Goal: Task Accomplishment & Management: Use online tool/utility

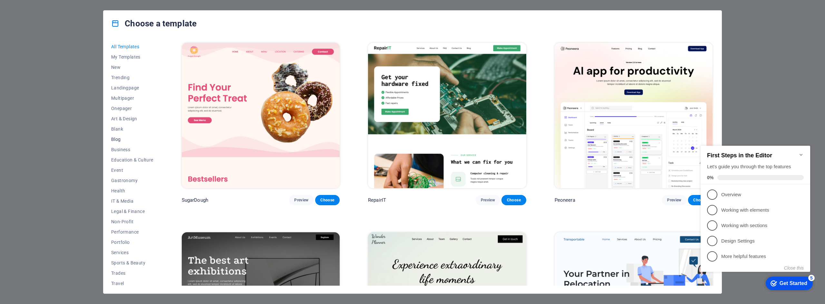
scroll to position [13, 0]
click at [124, 242] on span "Services" at bounding box center [132, 239] width 42 height 5
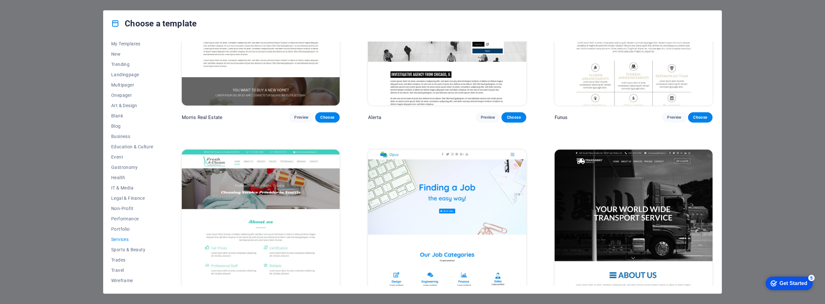
scroll to position [859, 0]
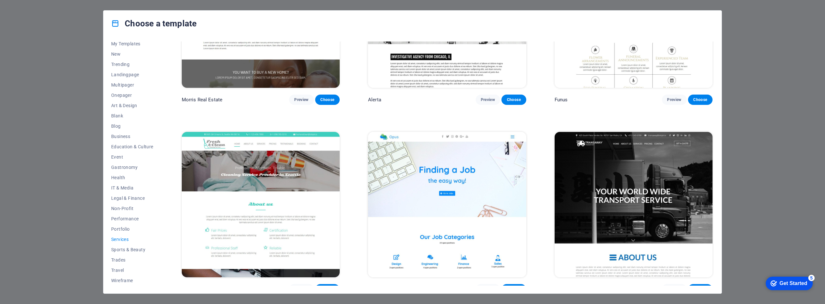
click at [329, 284] on button "Choose" at bounding box center [327, 289] width 24 height 10
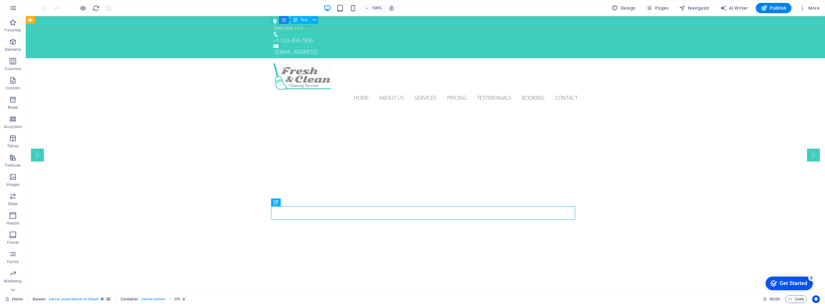
click at [295, 19] on icon at bounding box center [295, 20] width 5 height 8
click at [292, 25] on div "Test , Test 111" at bounding box center [422, 28] width 299 height 8
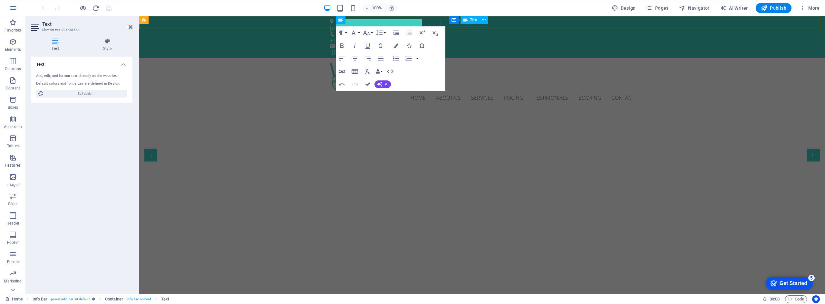
click at [476, 24] on div "Text" at bounding box center [469, 20] width 19 height 8
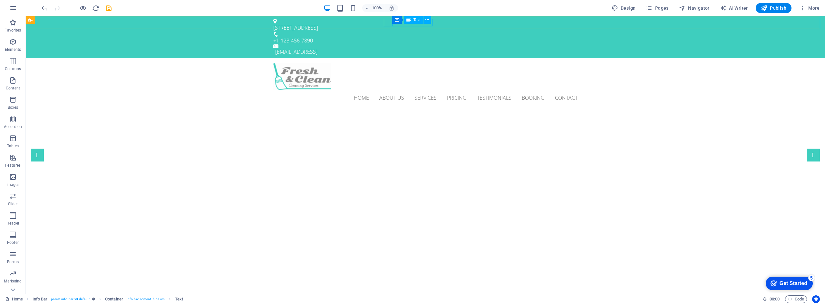
click at [404, 37] on div "+1-123-456-7890" at bounding box center [422, 41] width 299 height 8
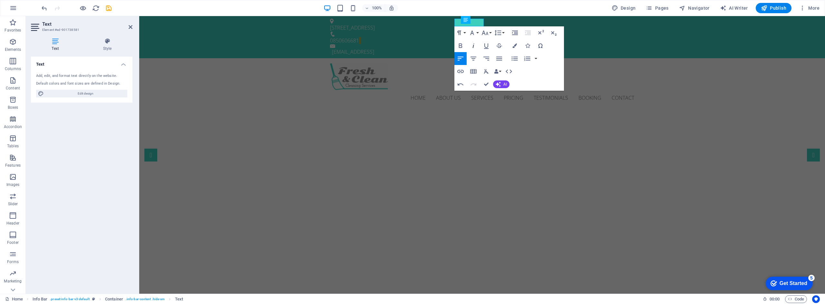
scroll to position [0, 3]
click at [459, 37] on p "0850606681" at bounding box center [479, 41] width 299 height 8
click at [396, 58] on div "Home About us Services Pricing Testimonials Booking Contact" at bounding box center [481, 84] width 685 height 53
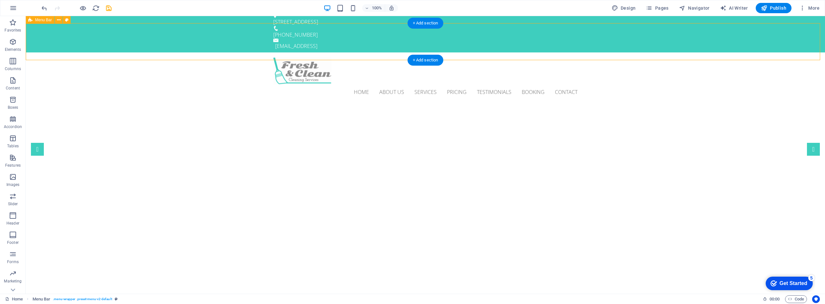
scroll to position [0, 0]
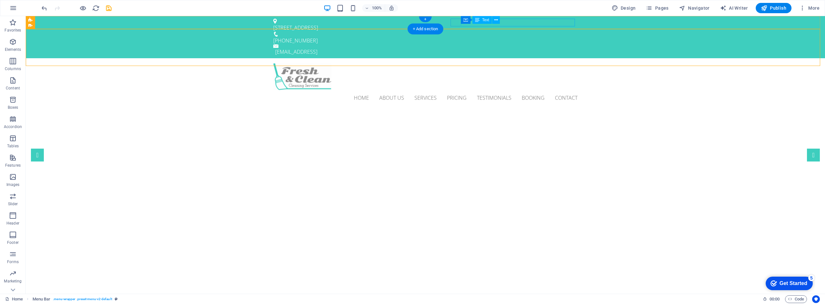
click at [513, 48] on div "56edc30443899aad4ef879da487058@plesk.local" at bounding box center [426, 52] width 302 height 8
click at [523, 48] on div "56edc30443899aad4ef879da487058@plesk.local" at bounding box center [426, 52] width 302 height 8
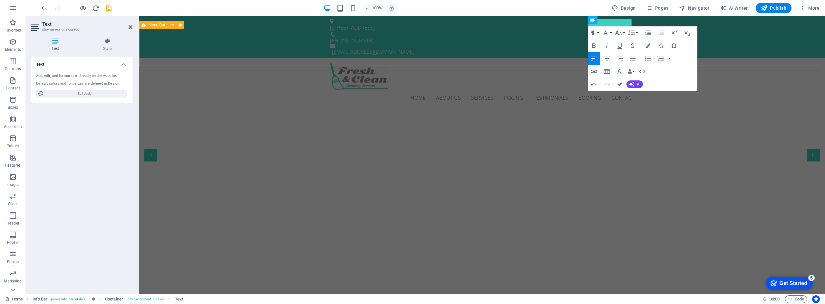
click at [774, 58] on div "Home About us Services Pricing Testimonials Booking Contact" at bounding box center [481, 84] width 685 height 53
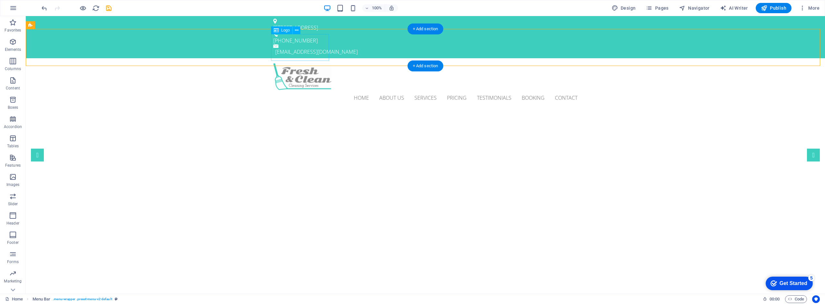
click at [312, 63] on div at bounding box center [425, 76] width 304 height 27
click at [300, 63] on div at bounding box center [425, 76] width 304 height 27
select select "px"
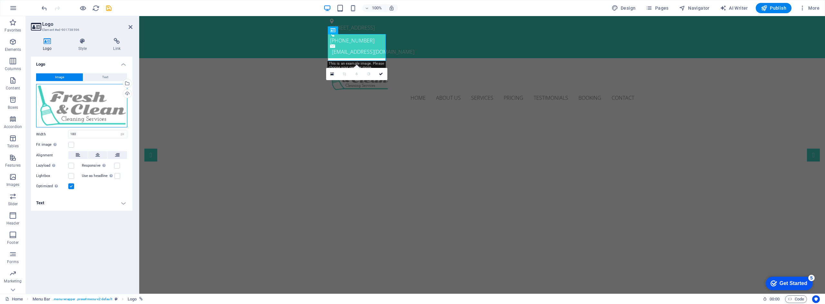
click at [83, 101] on div "Drag files here, click to choose files or select files from Files or our free s…" at bounding box center [81, 106] width 91 height 44
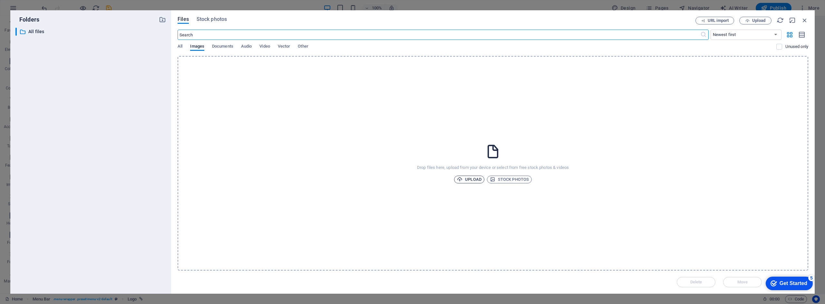
click at [467, 177] on span "Upload" at bounding box center [469, 180] width 24 height 8
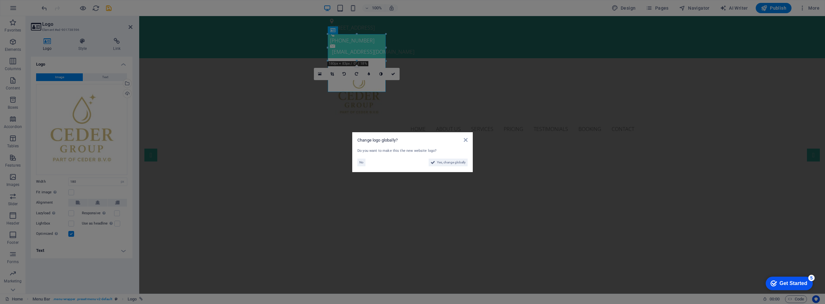
click at [784, 284] on div "Get Started" at bounding box center [793, 284] width 28 height 6
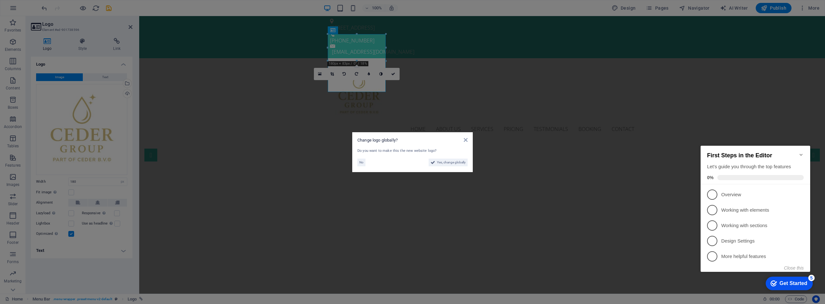
click at [567, 216] on aside "Change logo globally? Do you want to make this the new website logo? No Yes, ch…" at bounding box center [412, 152] width 825 height 304
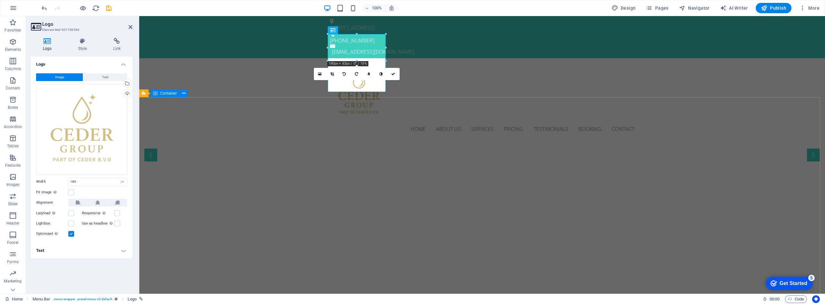
scroll to position [32, 0]
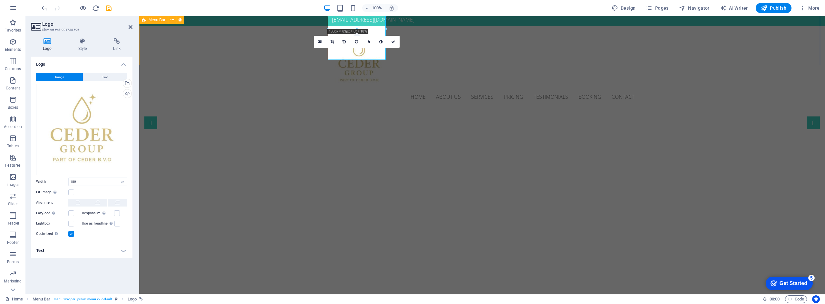
drag, startPoint x: 304, startPoint y: 54, endPoint x: 307, endPoint y: 66, distance: 12.5
click at [304, 54] on div "Home About us Services Pricing Testimonials Booking Contact" at bounding box center [481, 68] width 685 height 84
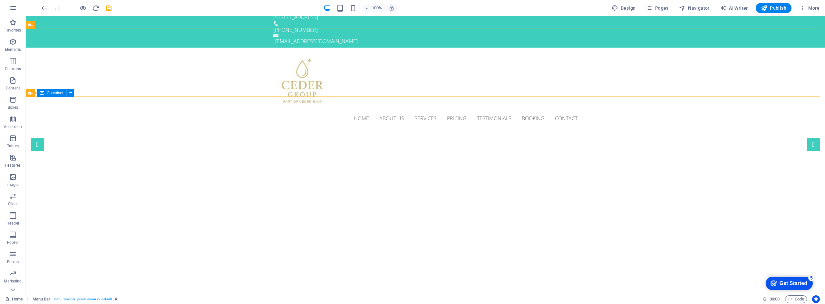
scroll to position [0, 0]
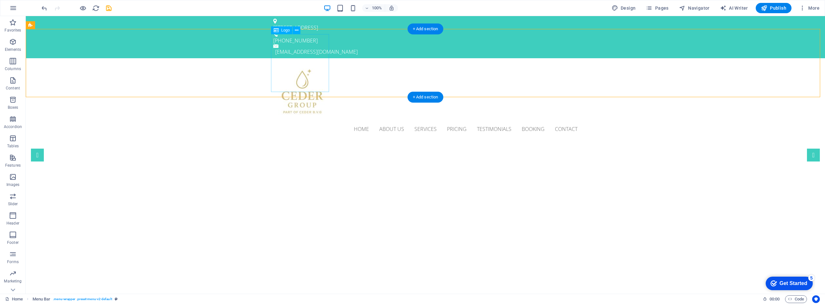
click at [312, 70] on div at bounding box center [425, 92] width 304 height 58
click at [298, 77] on div at bounding box center [425, 92] width 304 height 58
select select "px"
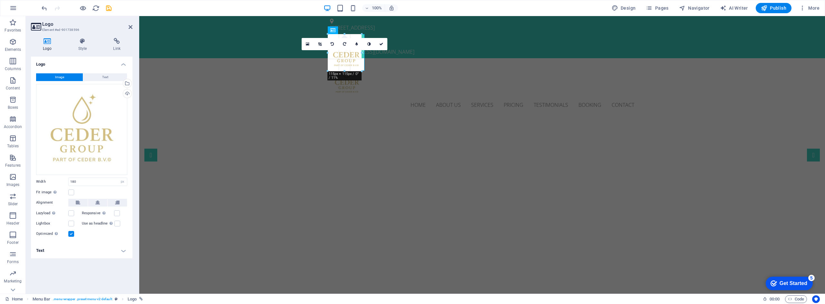
drag, startPoint x: 386, startPoint y: 92, endPoint x: 351, endPoint y: 68, distance: 42.6
type input "106"
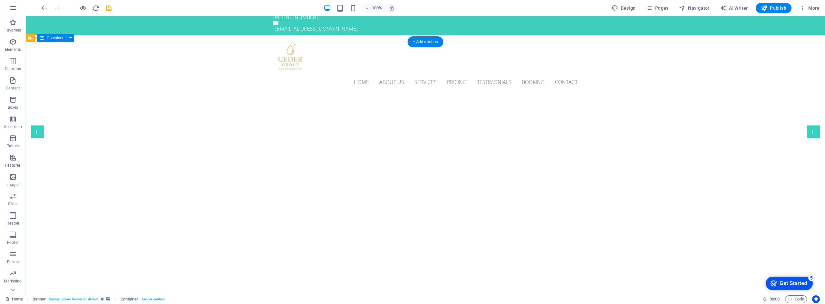
scroll to position [32, 0]
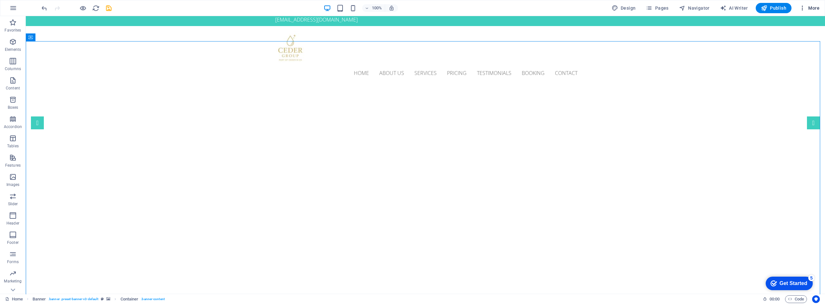
click at [809, 9] on span "More" at bounding box center [809, 8] width 20 height 6
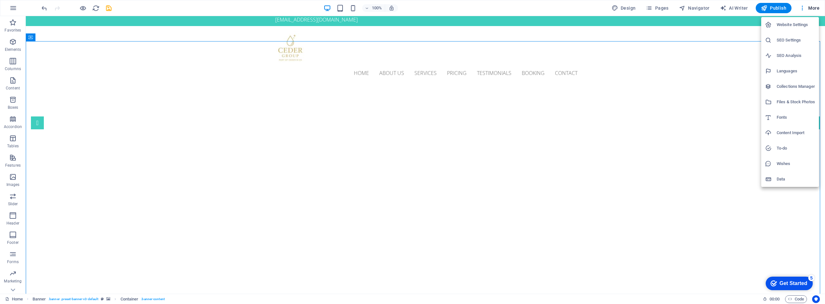
click at [779, 25] on h6 "Website Settings" at bounding box center [795, 25] width 38 height 8
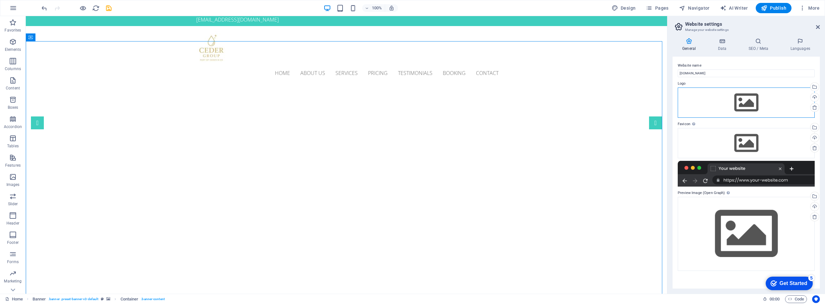
click at [743, 106] on div "Drag files here, click to choose files or select files from Files or our free s…" at bounding box center [745, 103] width 137 height 30
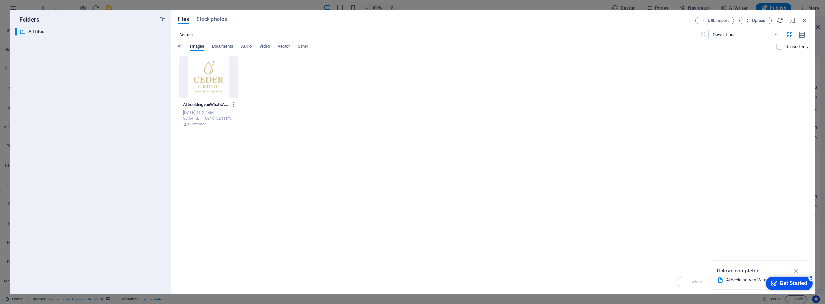
drag, startPoint x: 208, startPoint y: 91, endPoint x: 268, endPoint y: 110, distance: 63.2
click at [208, 91] on div at bounding box center [208, 77] width 59 height 42
click at [789, 282] on div "Get Started" at bounding box center [793, 284] width 28 height 6
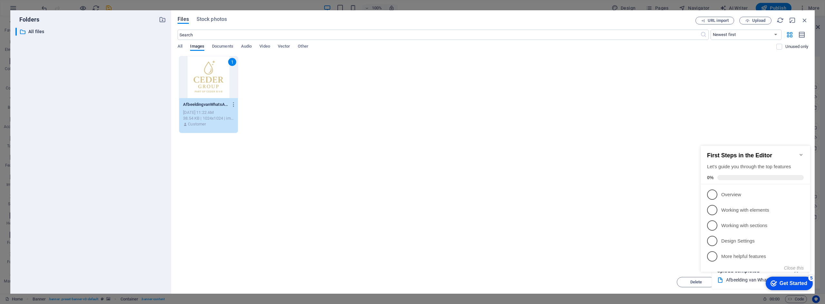
click at [788, 284] on div "Get Started" at bounding box center [793, 284] width 28 height 6
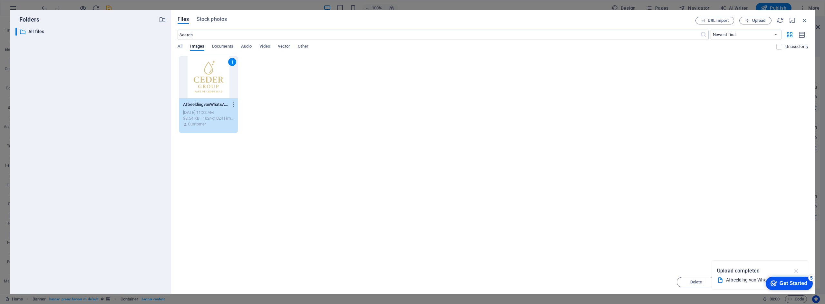
click at [795, 270] on icon "button" at bounding box center [795, 271] width 7 height 7
click at [796, 285] on div "Get Started" at bounding box center [793, 284] width 28 height 6
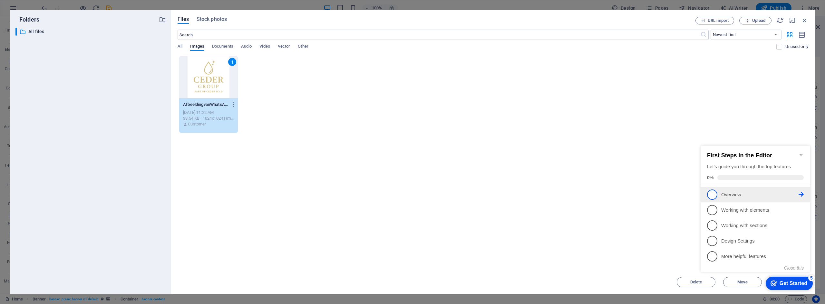
click at [739, 198] on link "1 Overview - incomplete" at bounding box center [755, 195] width 97 height 10
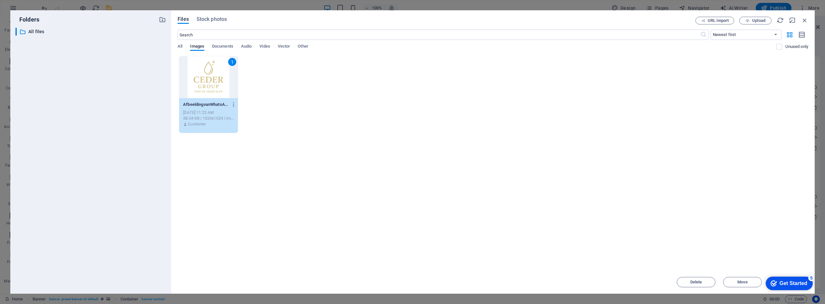
scroll to position [0, 0]
click at [781, 285] on div "Get Started" at bounding box center [793, 284] width 28 height 6
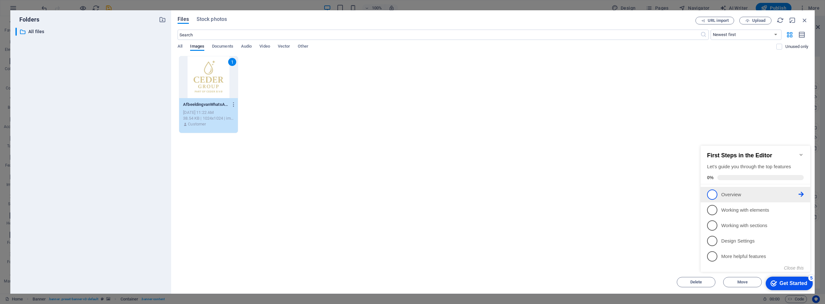
click at [711, 195] on span "1" at bounding box center [712, 195] width 10 height 10
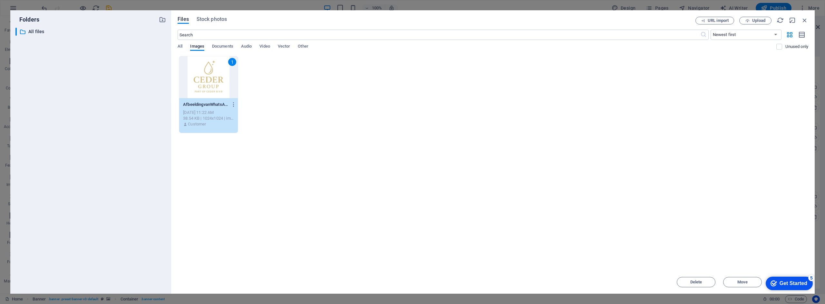
click at [812, 291] on div "checkmark Get Started 5" at bounding box center [788, 284] width 47 height 14
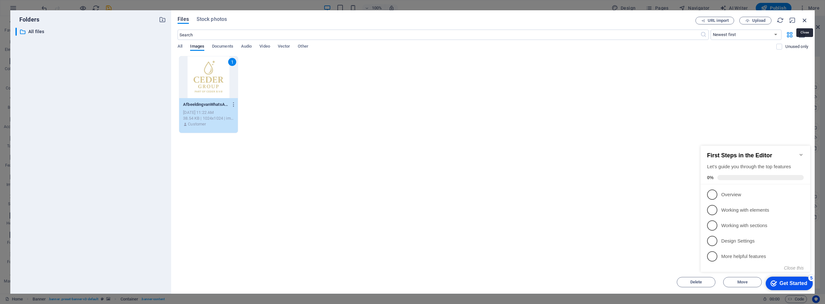
click at [805, 20] on icon "button" at bounding box center [804, 20] width 7 height 7
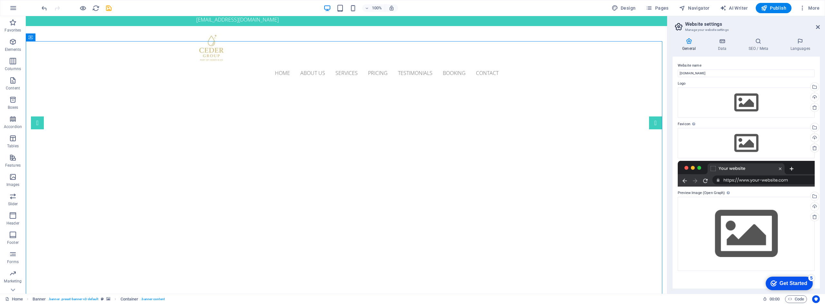
click at [812, 291] on div "checkmark Get Started 5" at bounding box center [788, 284] width 47 height 14
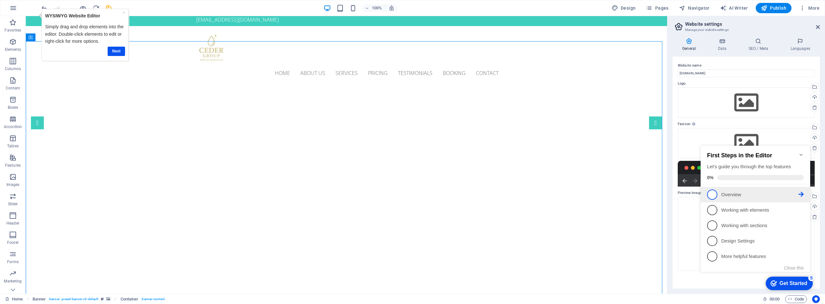
click at [748, 196] on p "Overview - incomplete" at bounding box center [759, 195] width 77 height 7
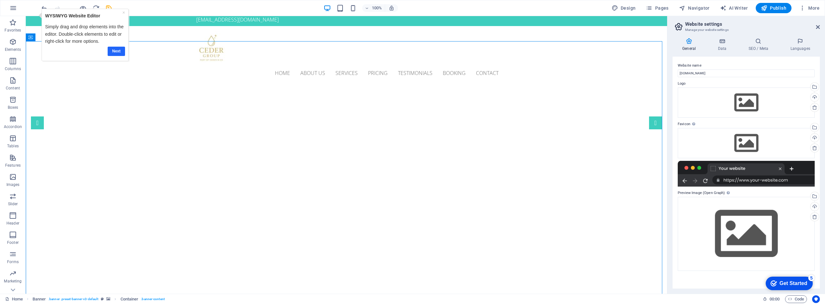
click at [117, 50] on link "Next" at bounding box center [116, 51] width 17 height 9
click at [782, 283] on div "Get Started" at bounding box center [793, 284] width 28 height 6
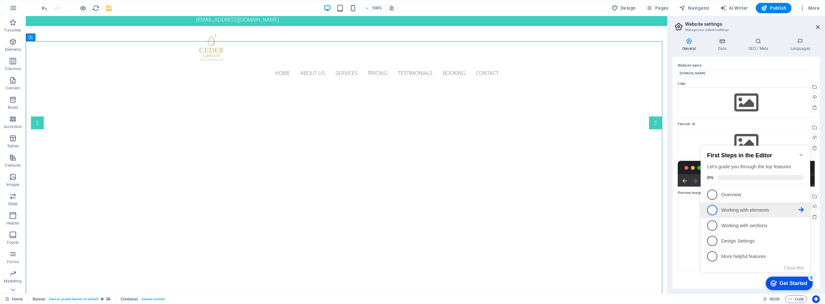
click at [785, 211] on p "Working with elements - incomplete" at bounding box center [759, 210] width 77 height 7
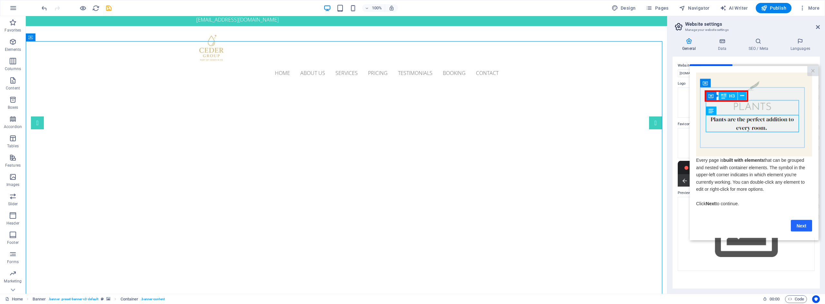
click at [806, 228] on link "Next" at bounding box center [801, 226] width 21 height 12
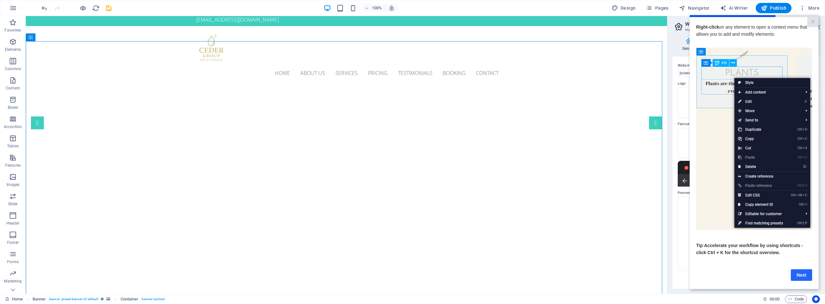
click at [802, 279] on link "Next" at bounding box center [801, 275] width 21 height 12
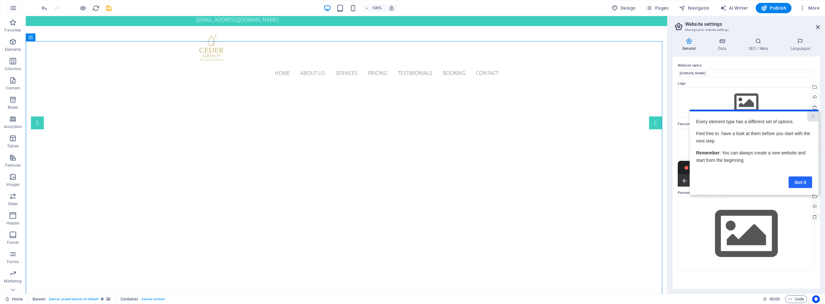
click at [804, 186] on link "Got it" at bounding box center [800, 183] width 24 height 12
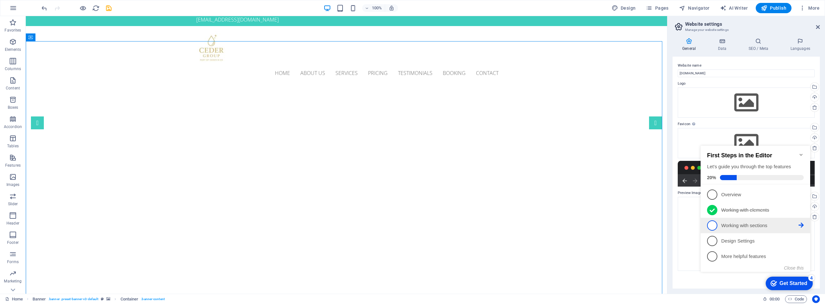
click at [734, 227] on p "Working with sections - incomplete" at bounding box center [759, 226] width 77 height 7
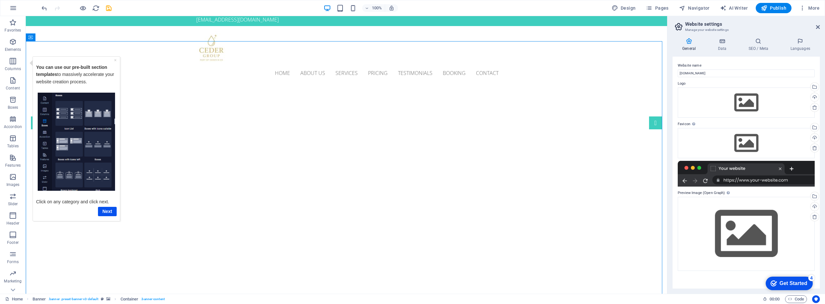
click at [792, 282] on div "Get Started" at bounding box center [793, 284] width 28 height 6
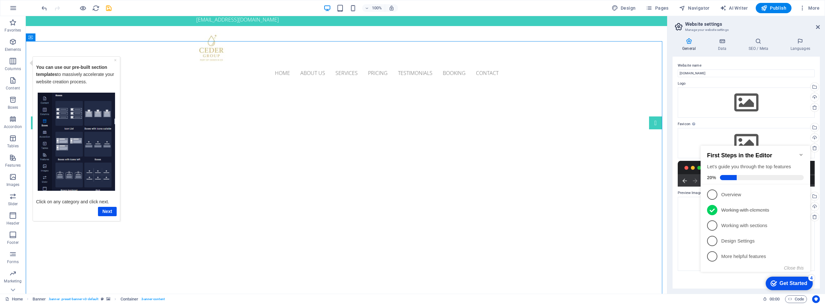
click at [791, 282] on div "Get Started" at bounding box center [793, 284] width 28 height 6
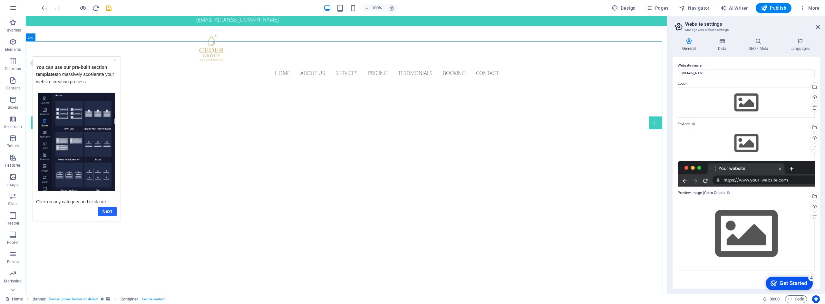
click at [108, 211] on link "Next" at bounding box center [107, 211] width 19 height 9
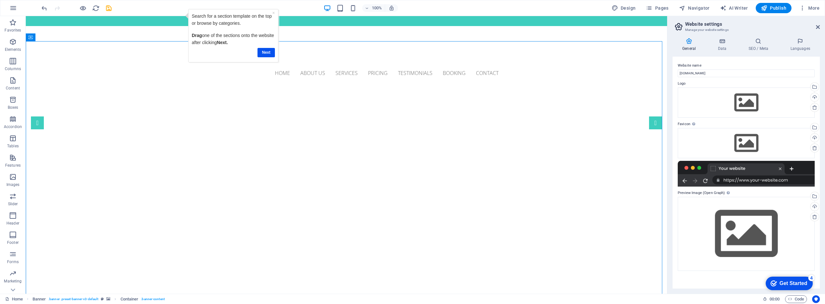
click at [779, 287] on div "Get Started" at bounding box center [793, 284] width 28 height 6
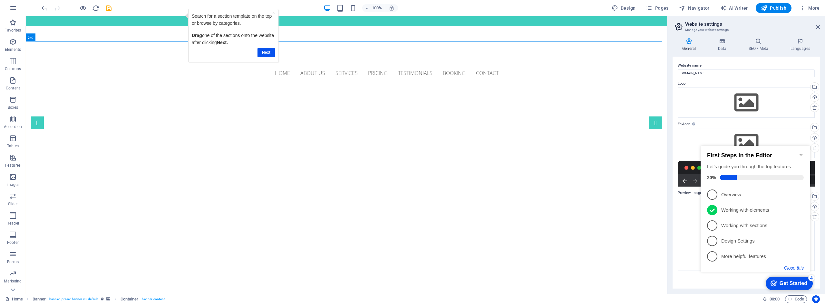
click at [799, 267] on button "Close this" at bounding box center [794, 268] width 20 height 5
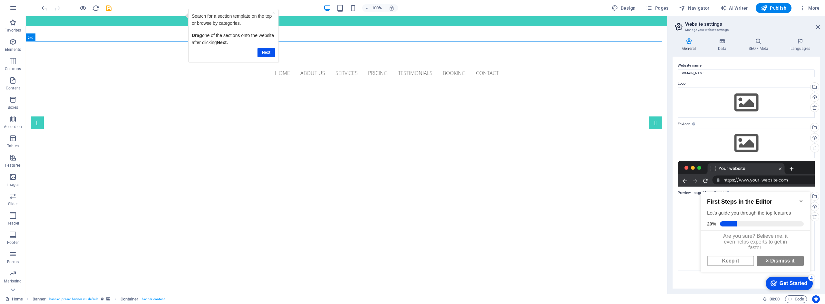
click at [796, 286] on div "Get Started" at bounding box center [793, 284] width 28 height 6
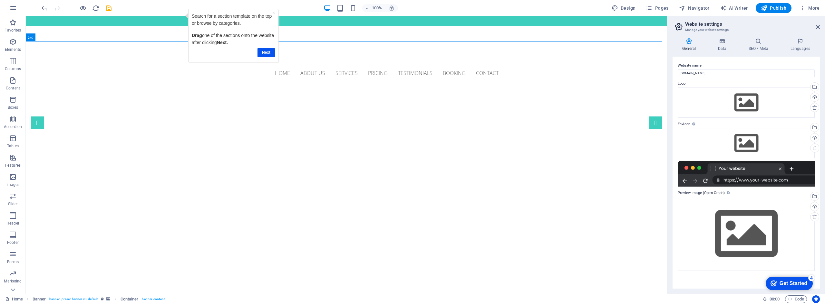
click at [807, 287] on div "Get Started" at bounding box center [793, 284] width 28 height 6
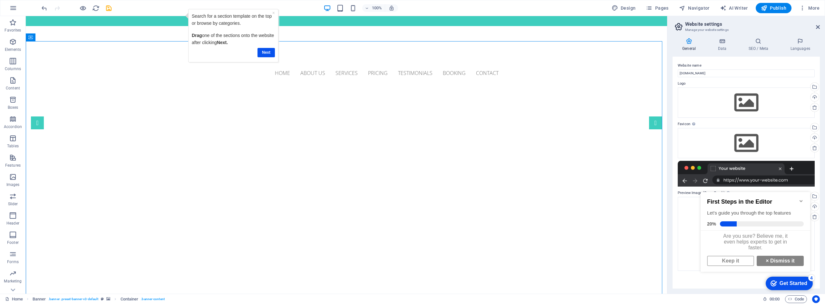
scroll to position [5, 0]
click at [772, 261] on link "× Dismiss it" at bounding box center [779, 261] width 47 height 10
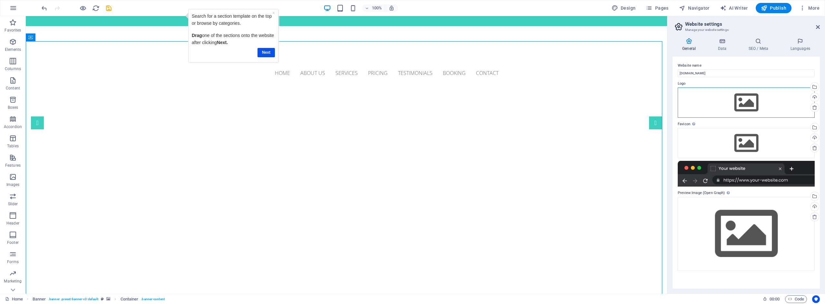
click at [748, 104] on div "Drag files here, click to choose files or select files from Files or our free s…" at bounding box center [745, 103] width 137 height 30
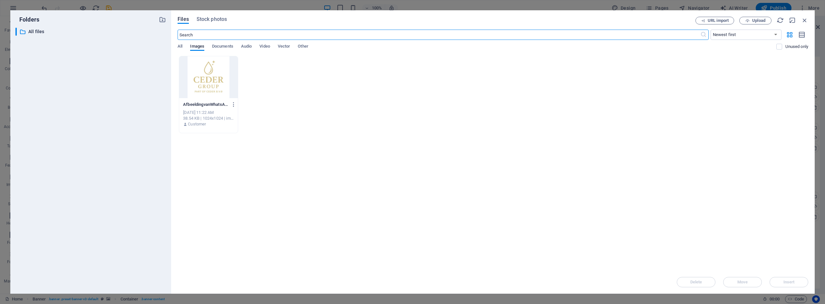
click at [191, 80] on div at bounding box center [208, 77] width 59 height 42
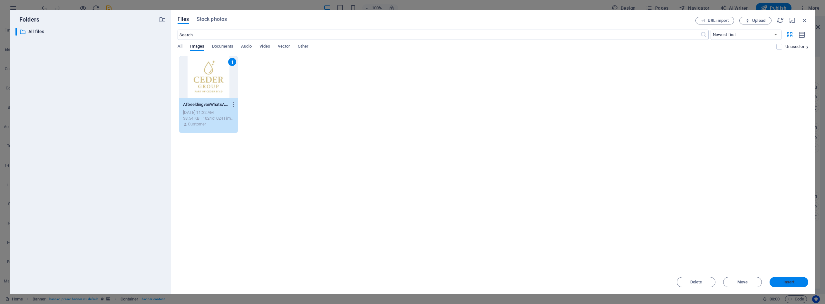
click at [782, 282] on span "Insert" at bounding box center [789, 283] width 34 height 4
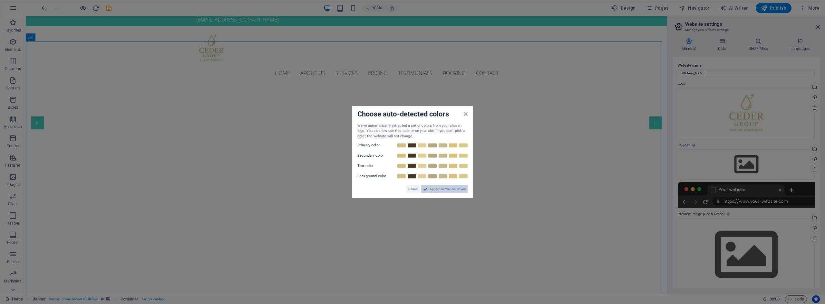
click at [446, 187] on span "Apply new website colors" at bounding box center [447, 190] width 36 height 8
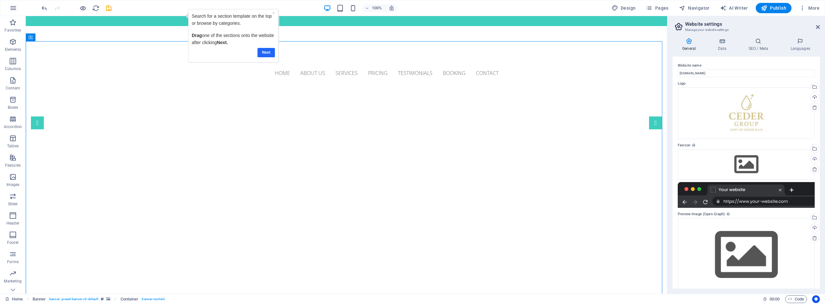
click at [264, 52] on link "Next" at bounding box center [265, 52] width 17 height 9
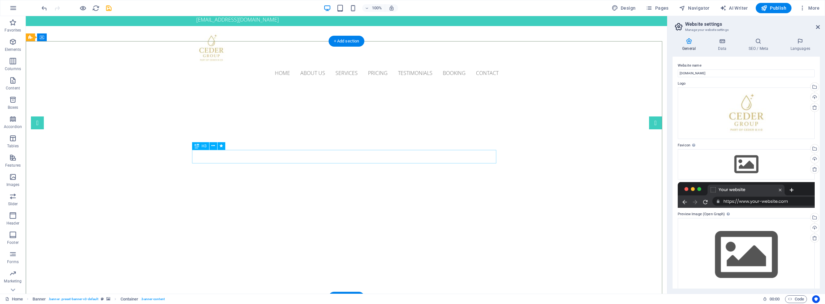
scroll to position [0, 0]
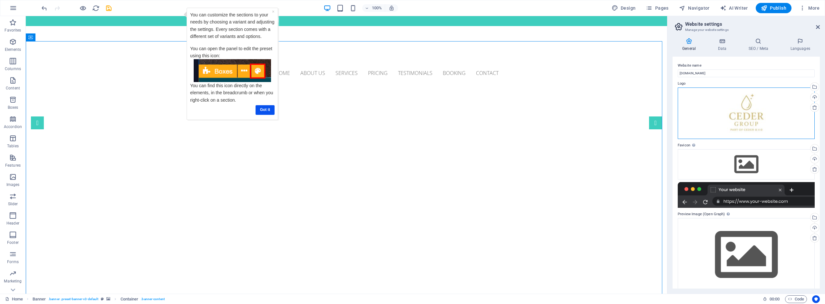
click at [739, 120] on div "Drag files here, click to choose files or select files from Files or our free s…" at bounding box center [745, 114] width 137 height 52
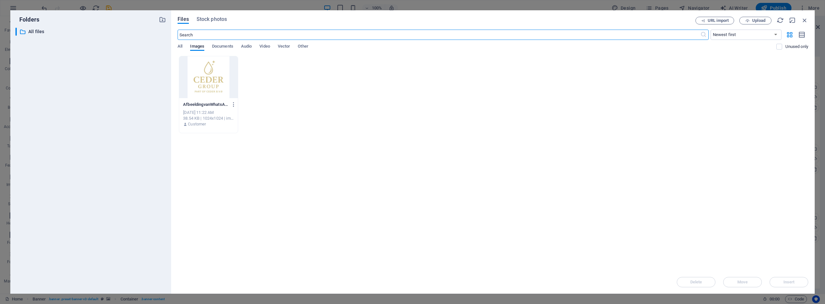
click at [210, 72] on div at bounding box center [208, 77] width 59 height 42
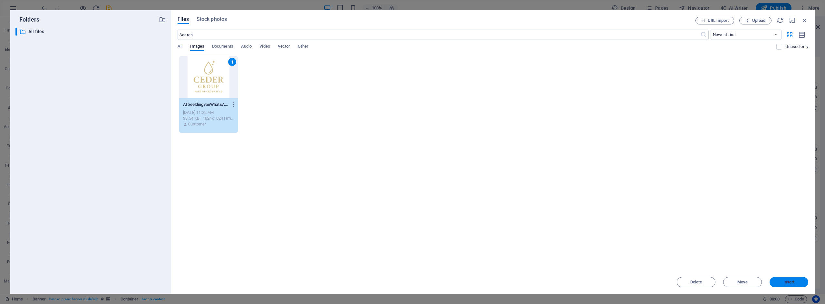
click at [788, 283] on span "Insert" at bounding box center [788, 283] width 11 height 4
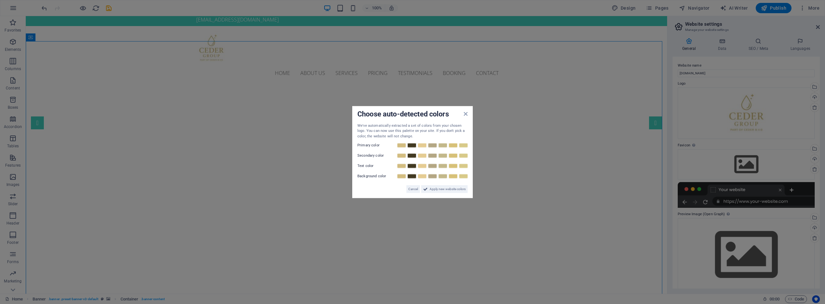
click at [372, 145] on label "Primary color" at bounding box center [376, 146] width 39 height 8
drag, startPoint x: 449, startPoint y: 189, endPoint x: 440, endPoint y: 189, distance: 8.4
click at [449, 189] on span "Apply new website colors" at bounding box center [447, 190] width 36 height 8
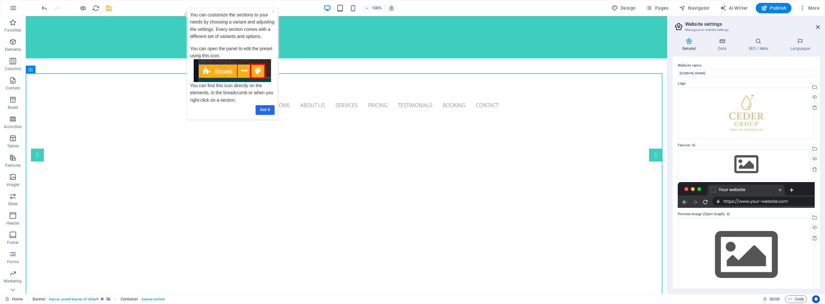
click at [263, 108] on link "Got it" at bounding box center [264, 109] width 19 height 9
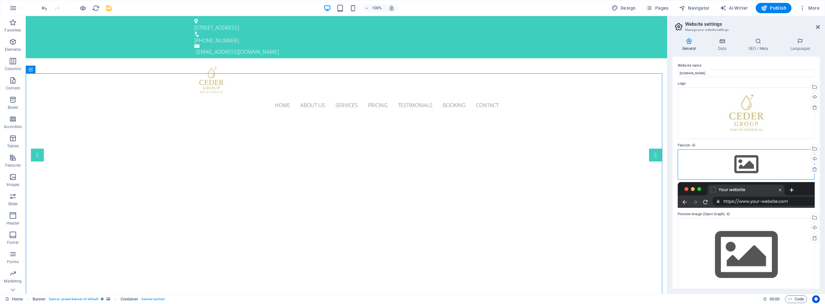
click at [737, 171] on div "Drag files here, click to choose files or select files from Files or our free s…" at bounding box center [745, 164] width 137 height 30
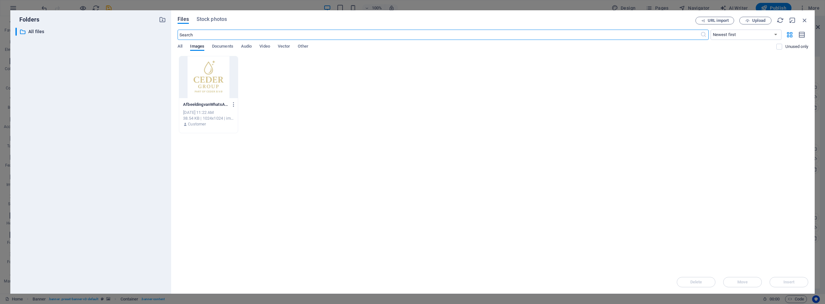
click at [209, 66] on div at bounding box center [208, 77] width 59 height 42
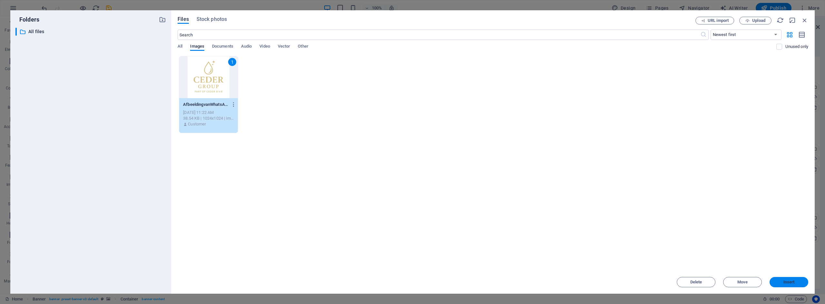
click at [785, 281] on span "Insert" at bounding box center [788, 283] width 11 height 4
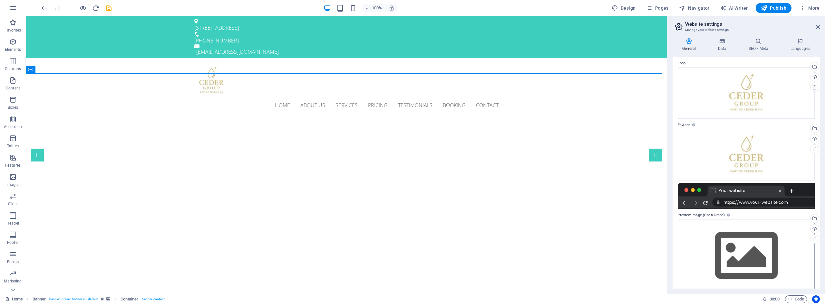
scroll to position [30, 0]
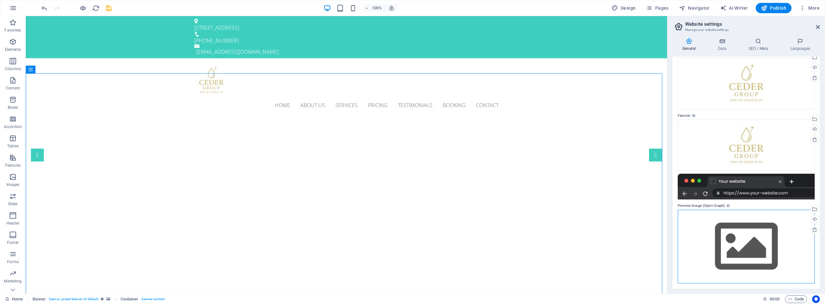
click at [736, 240] on div "Drag files here, click to choose files or select files from Files or our free s…" at bounding box center [745, 247] width 137 height 74
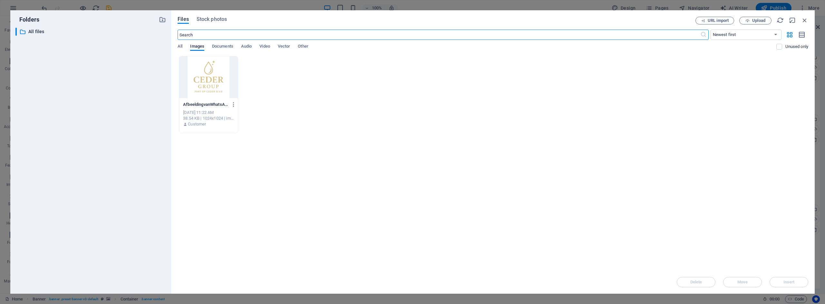
click at [219, 82] on div at bounding box center [208, 77] width 59 height 42
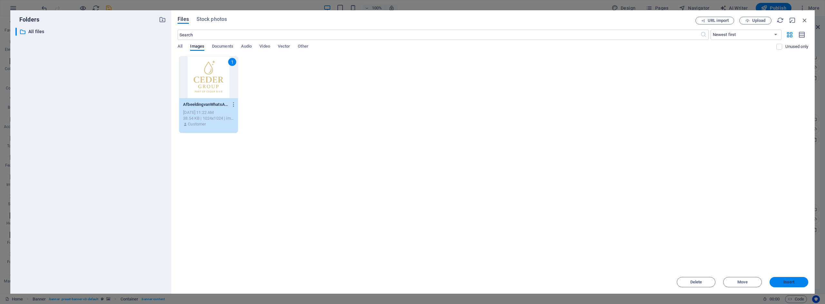
click at [791, 282] on span "Insert" at bounding box center [788, 283] width 11 height 4
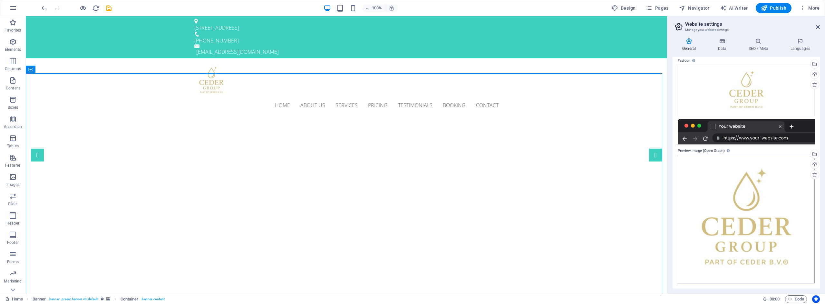
scroll to position [0, 0]
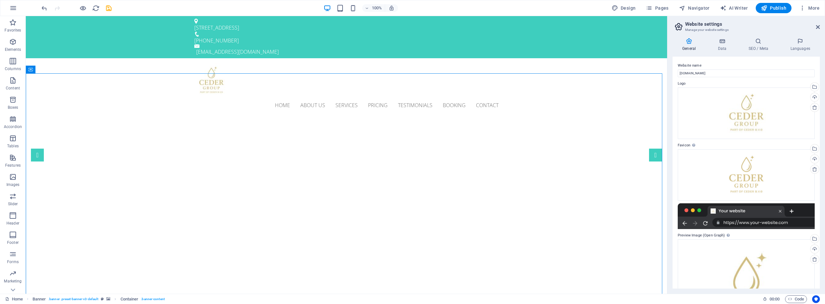
click at [724, 52] on div "General Data SEO / Meta Languages Website name cedergroup.nl Logo Drag files he…" at bounding box center [745, 163] width 147 height 251
click at [719, 42] on icon at bounding box center [722, 41] width 28 height 6
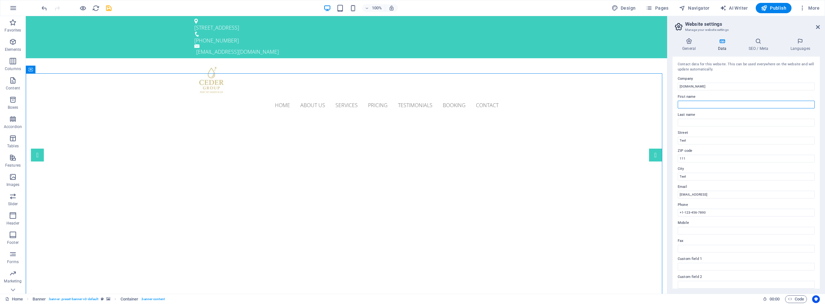
click at [705, 103] on input "First name" at bounding box center [745, 105] width 137 height 8
type input "[PERSON_NAME]"
type input "[DEMOGRAPHIC_DATA]"
type input "[STREET_ADDRESS]"
click at [698, 158] on input "111" at bounding box center [745, 159] width 137 height 8
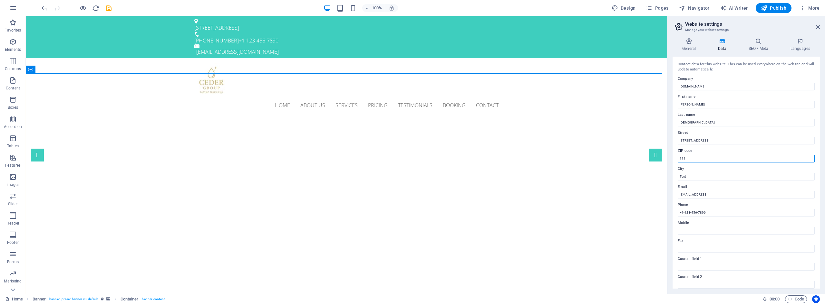
click at [698, 158] on input "111" at bounding box center [745, 159] width 137 height 8
drag, startPoint x: 686, startPoint y: 159, endPoint x: 692, endPoint y: 168, distance: 10.9
click at [686, 159] on input "7333NZ" at bounding box center [745, 159] width 137 height 8
type input "7333 NZ"
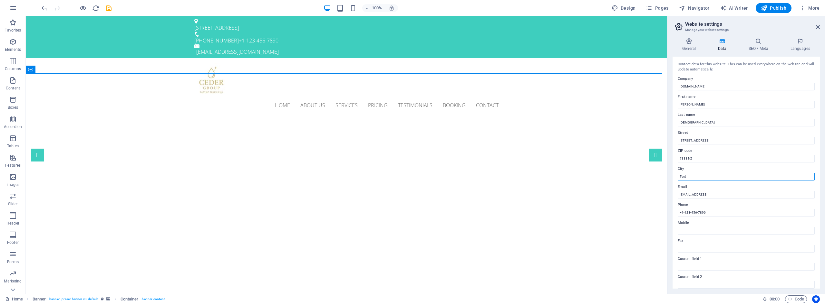
click at [698, 178] on input "Test" at bounding box center [745, 177] width 137 height 8
type input "Apeldoorn"
type input "[EMAIL_ADDRESS][DOMAIN_NAME]"
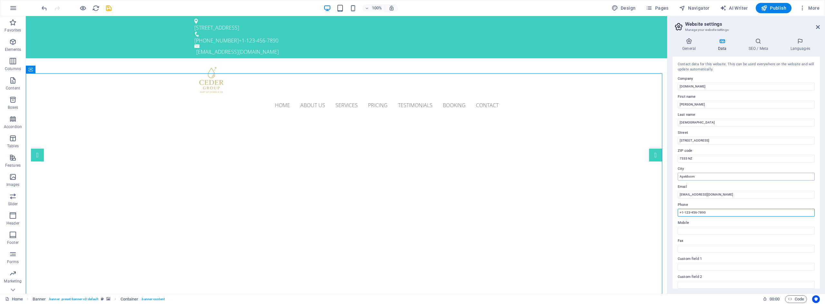
paste input "0850606681"
type input "[PHONE_NUMBER]"
type input "0"
type input "[PHONE_NUMBER]"
click at [761, 51] on h4 "SEO / Meta" at bounding box center [759, 45] width 42 height 14
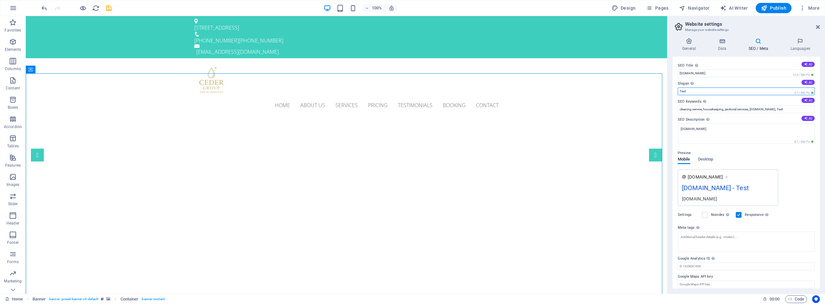
click at [706, 89] on input "Test" at bounding box center [745, 92] width 137 height 8
type input "C"
type input "Schoonmaak & uitzendbureau"
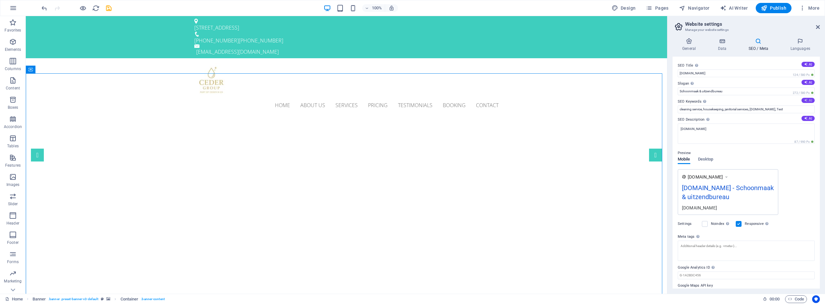
click at [810, 102] on button "AI" at bounding box center [807, 100] width 13 height 5
type input "cleaning service [GEOGRAPHIC_DATA], affordable cleaning [GEOGRAPHIC_DATA], prof…"
click at [810, 82] on button "AI" at bounding box center [807, 82] width 13 height 5
click at [715, 93] on input "Sparkling Clean Spaces, Affordable Prices!" at bounding box center [745, 92] width 137 height 8
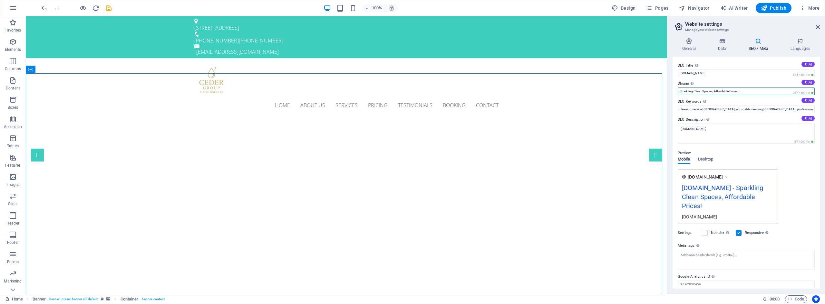
click at [715, 93] on input "Sparkling Clean Spaces, Affordable Prices!" at bounding box center [745, 92] width 137 height 8
type input "Schoonmaak & uitzendbureau"
click at [804, 118] on icon at bounding box center [806, 119] width 4 height 4
type textarea "Discover affordable, reliable cleaning services in [GEOGRAPHIC_DATA]. Professio…"
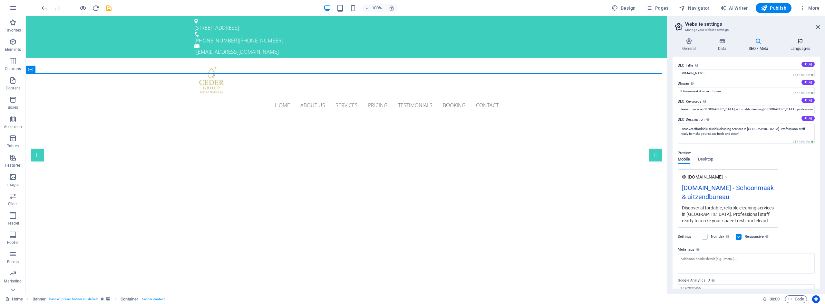
click at [800, 46] on h4 "Languages" at bounding box center [799, 45] width 39 height 14
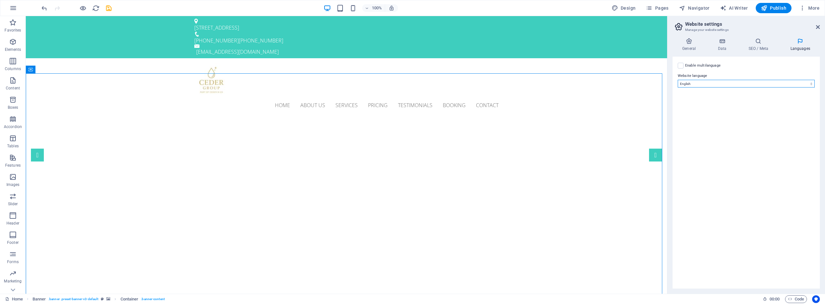
click at [704, 81] on select "Abkhazian Afar Afrikaans Akan Albanian Amharic Arabic Aragonese Armenian Assame…" at bounding box center [745, 84] width 137 height 8
select select "39"
click at [677, 80] on select "Abkhazian Afar Afrikaans Akan Albanian Amharic Arabic Aragonese Armenian Assame…" at bounding box center [745, 84] width 137 height 8
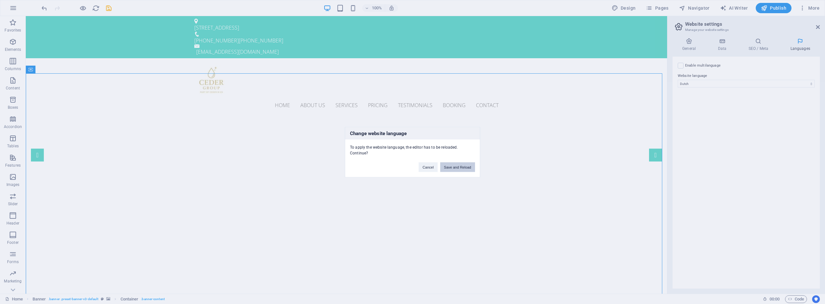
click at [450, 166] on button "Save and Reload" at bounding box center [457, 167] width 35 height 10
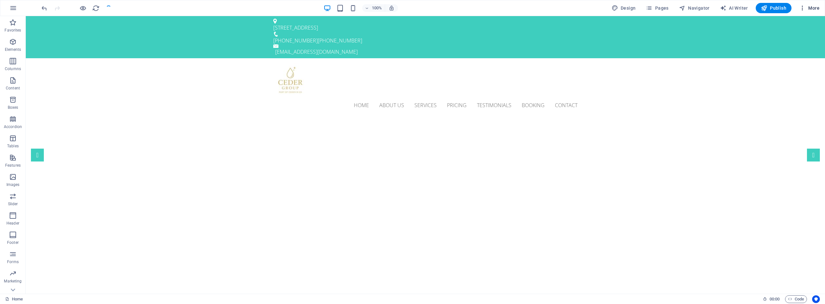
click at [809, 8] on span "More" at bounding box center [809, 8] width 20 height 6
click at [810, 9] on span "More" at bounding box center [809, 8] width 20 height 6
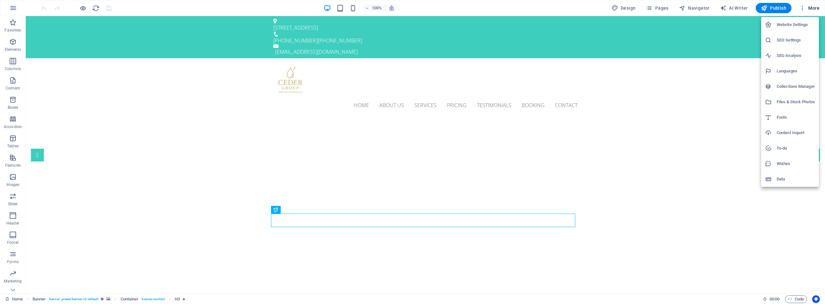
click at [788, 27] on h6 "Website Settings" at bounding box center [795, 25] width 38 height 8
select select "39"
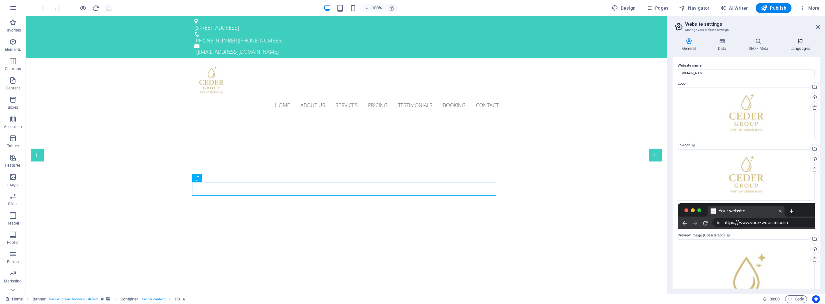
click at [798, 46] on h4 "Languages" at bounding box center [799, 45] width 39 height 14
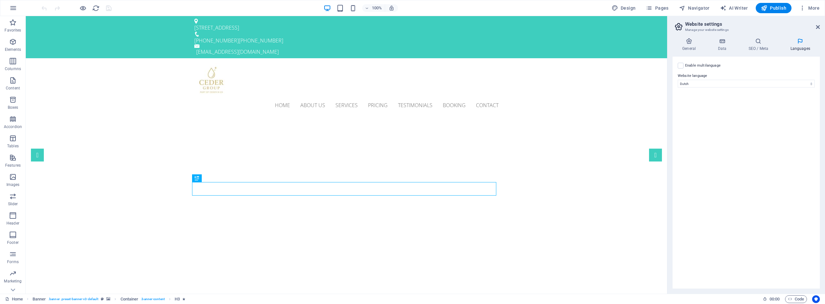
click at [691, 66] on label "Enable multilanguage To disable multilanguage delete all languages until only o…" at bounding box center [702, 66] width 35 height 8
click at [0, 0] on input "Enable multilanguage To disable multilanguage delete all languages until only o…" at bounding box center [0, 0] width 0 height 0
click at [712, 116] on select "Abkhazian Afar Afrikaans Akan Albanian Amharic Arabic Aragonese Armenian Assame…" at bounding box center [745, 115] width 107 height 8
select select "41"
click at [692, 111] on select "Abkhazian Afar Afrikaans Akan Albanian Amharic Arabic Aragonese Armenian Assame…" at bounding box center [745, 115] width 107 height 8
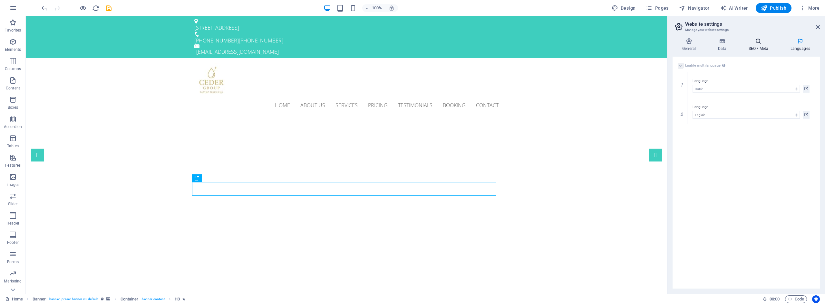
click at [762, 47] on h4 "SEO / Meta" at bounding box center [759, 45] width 42 height 14
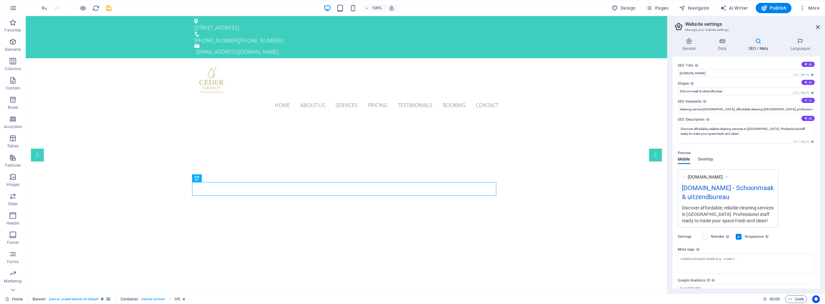
click at [811, 100] on button "AI" at bounding box center [807, 100] width 13 height 5
click at [806, 119] on icon at bounding box center [806, 119] width 4 height 4
type input "schoonmaakdienst Apeldoorn, professionele schoonmaak, betrouwbare schoonmaakser…"
type textarea "Professionele, betaalbare en betrouwbare schoonmaakdiensten in [GEOGRAPHIC_DATA…"
click at [722, 44] on icon at bounding box center [722, 41] width 28 height 6
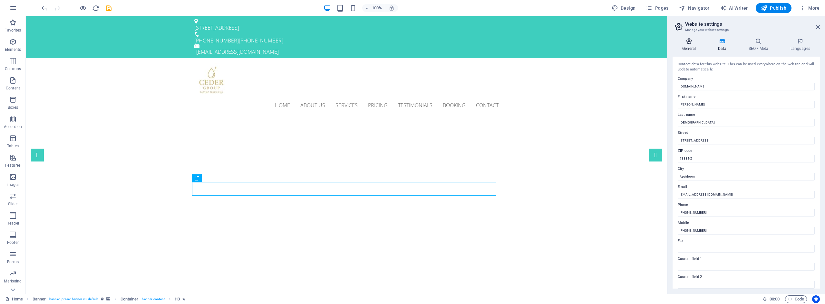
click at [690, 45] on h4 "General" at bounding box center [689, 45] width 35 height 14
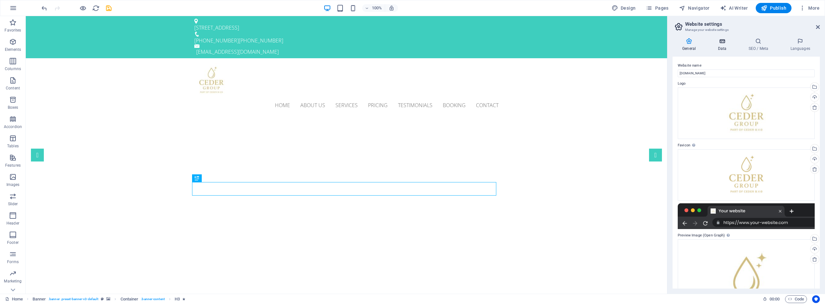
click at [726, 48] on h4 "Data" at bounding box center [723, 45] width 31 height 14
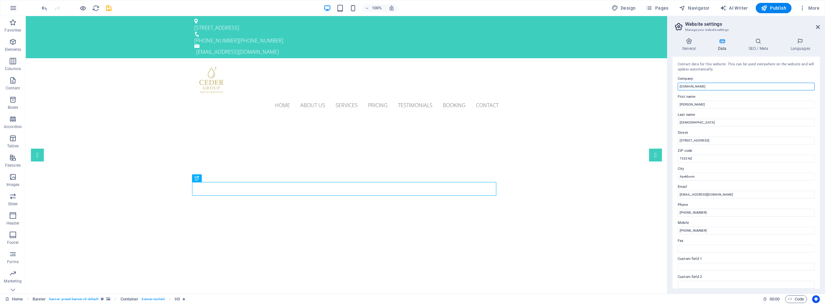
drag, startPoint x: 732, startPoint y: 100, endPoint x: 645, endPoint y: 91, distance: 86.7
click at [723, 86] on input "[DOMAIN_NAME]" at bounding box center [745, 87] width 137 height 8
type input "Ceder B.V."
click at [691, 44] on icon at bounding box center [688, 41] width 33 height 6
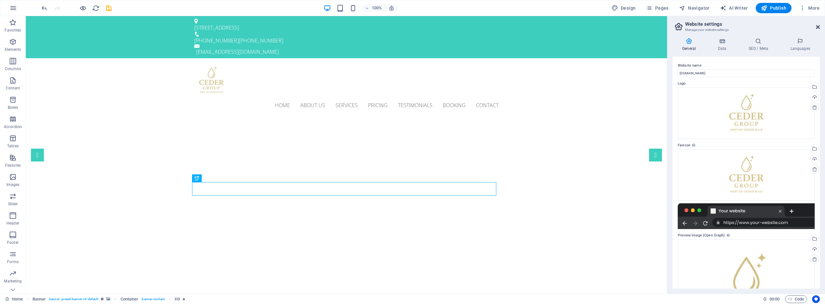
click at [817, 27] on icon at bounding box center [818, 26] width 4 height 5
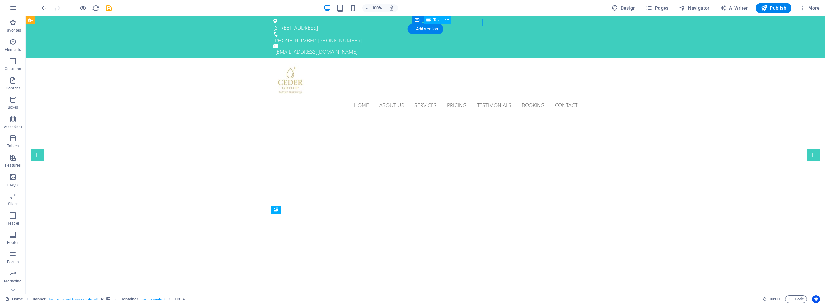
click at [465, 37] on div "[PHONE_NUMBER] [PHONE_NUMBER]" at bounding box center [422, 41] width 299 height 8
click at [471, 58] on div "Home About us Services Pricing Testimonials Booking Contact" at bounding box center [425, 88] width 799 height 60
click at [446, 23] on icon at bounding box center [447, 20] width 4 height 7
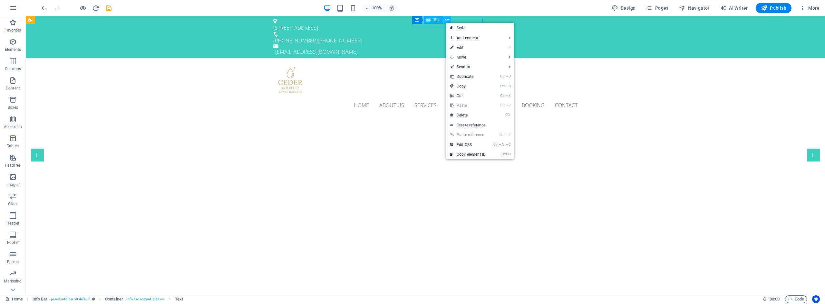
click at [446, 23] on icon at bounding box center [447, 20] width 4 height 7
click at [458, 37] on div "[PHONE_NUMBER] [PHONE_NUMBER]" at bounding box center [422, 41] width 299 height 8
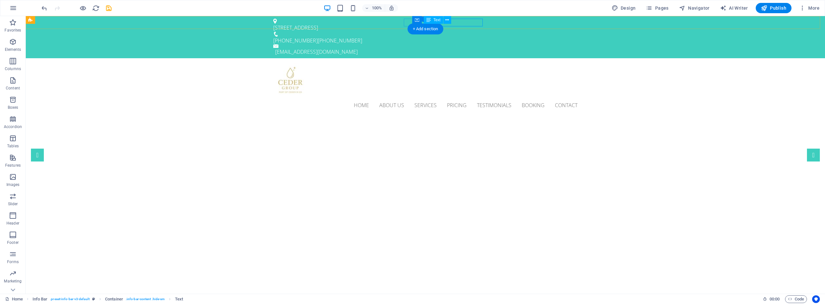
click at [458, 37] on div "[PHONE_NUMBER] [PHONE_NUMBER]" at bounding box center [422, 41] width 299 height 8
click at [345, 19] on div "[STREET_ADDRESS] [PHONE_NUMBER] [PHONE_NUMBER] [EMAIL_ADDRESS][DOMAIN_NAME]" at bounding box center [425, 37] width 799 height 42
click at [439, 24] on div "Text" at bounding box center [433, 20] width 19 height 8
drag, startPoint x: 412, startPoint y: 8, endPoint x: 302, endPoint y: 9, distance: 109.8
click at [437, 25] on div "+ Add section" at bounding box center [425, 29] width 36 height 11
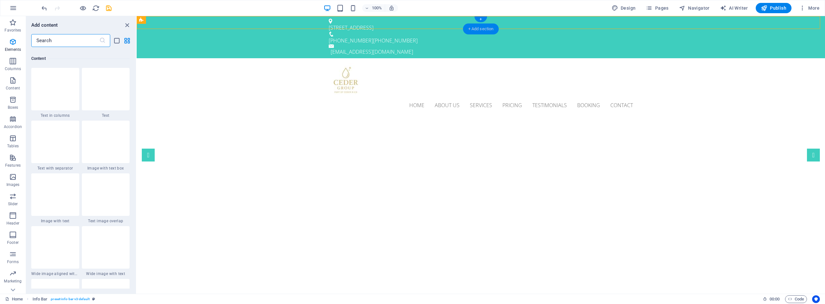
scroll to position [1127, 0]
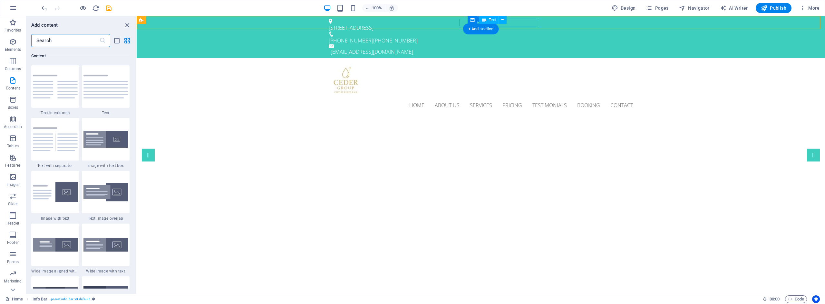
click at [518, 37] on div "[PHONE_NUMBER] [PHONE_NUMBER]" at bounding box center [478, 41] width 299 height 8
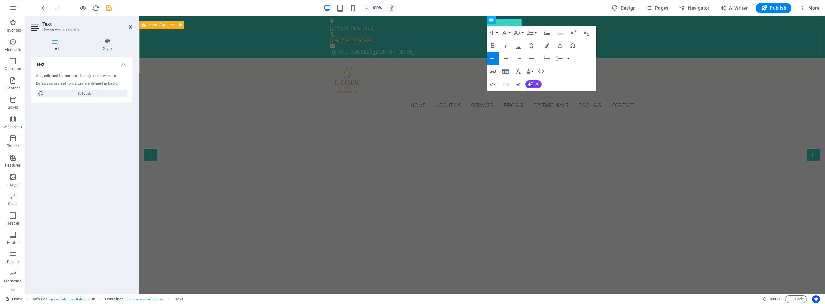
click at [455, 58] on div "Home About us Services Pricing Testimonials Booking Contact" at bounding box center [481, 88] width 685 height 60
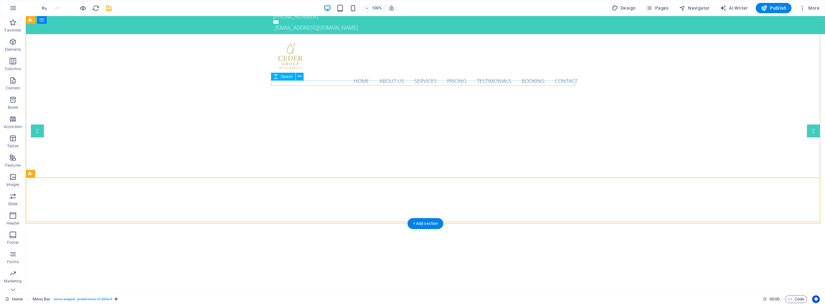
scroll to position [0, 0]
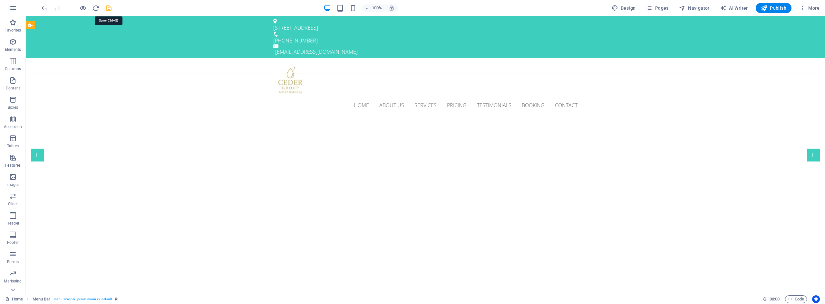
click at [106, 10] on icon "save" at bounding box center [108, 8] width 7 height 7
drag, startPoint x: 630, startPoint y: 7, endPoint x: 633, endPoint y: 68, distance: 61.2
click at [630, 7] on span "Design" at bounding box center [623, 8] width 24 height 6
select select "px"
select select "300"
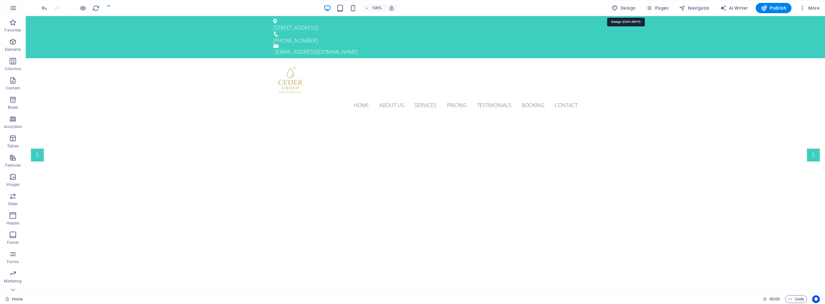
select select "px"
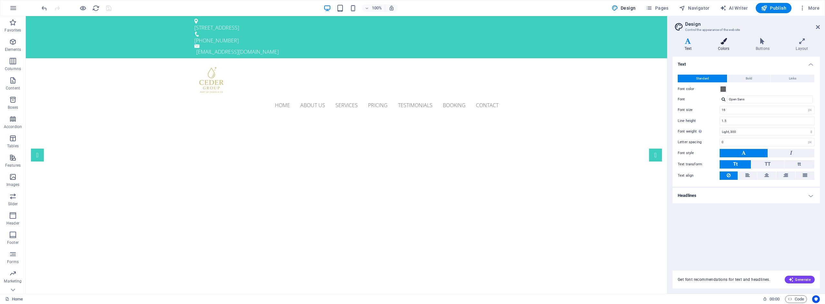
click at [726, 46] on h4 "Colors" at bounding box center [725, 45] width 38 height 14
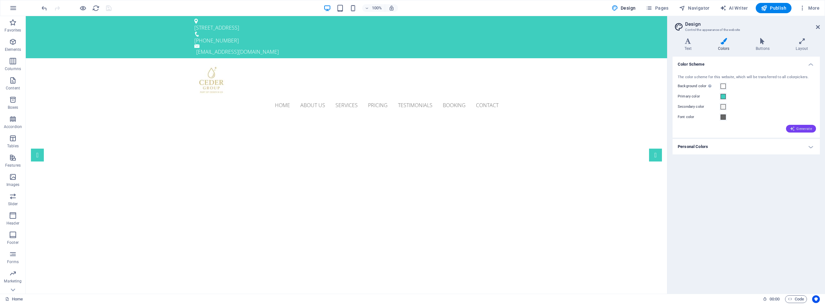
click at [794, 127] on icon "button" at bounding box center [792, 128] width 5 height 5
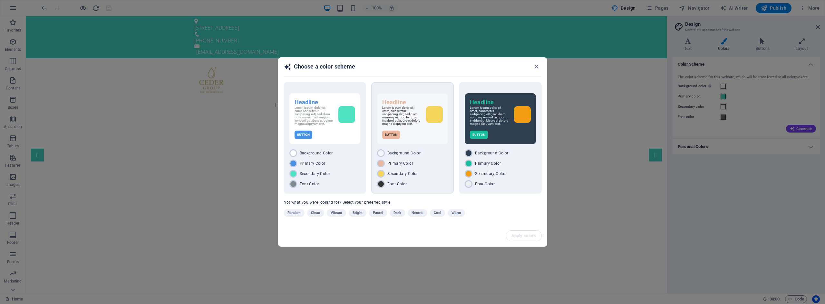
click at [440, 183] on div "Font Color" at bounding box center [412, 184] width 71 height 8
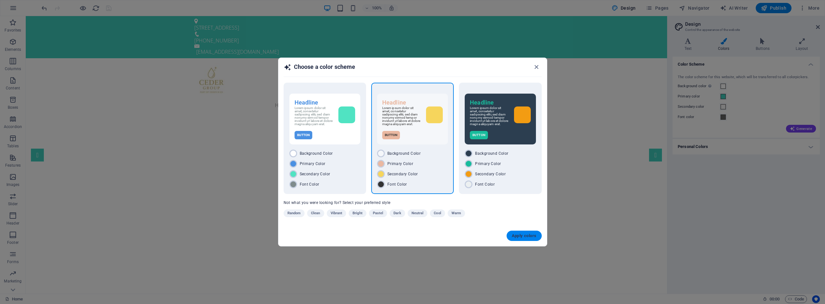
click at [522, 235] on span "Apply colors" at bounding box center [524, 236] width 25 height 5
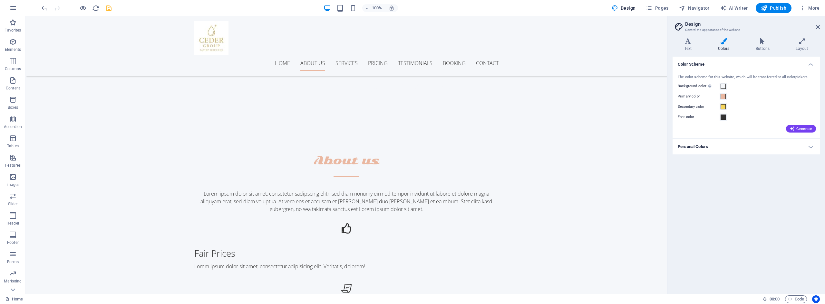
scroll to position [322, 0]
click at [710, 145] on h4 "Personal Colors" at bounding box center [745, 146] width 147 height 15
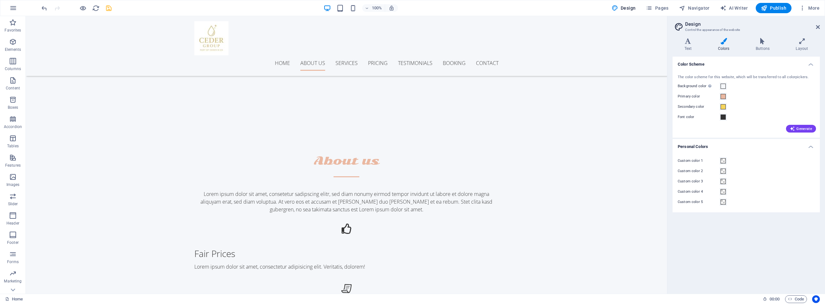
click at [722, 43] on icon at bounding box center [723, 41] width 35 height 6
click at [689, 43] on icon at bounding box center [687, 41] width 31 height 6
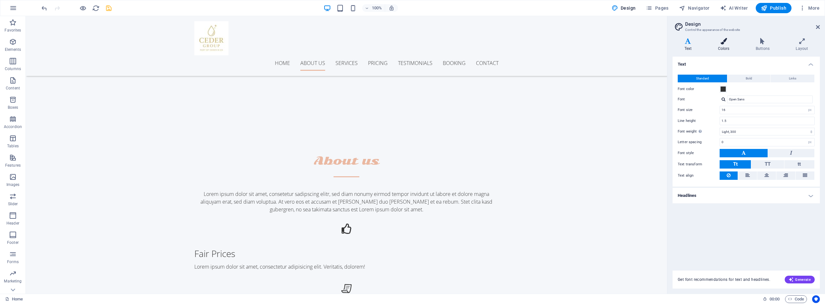
click at [720, 43] on icon at bounding box center [723, 41] width 35 height 6
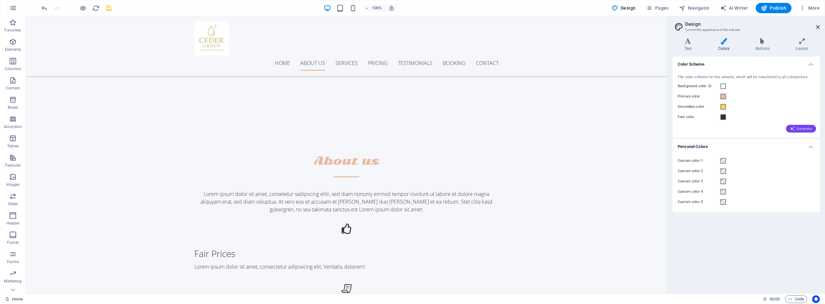
click at [797, 129] on span "Generate" at bounding box center [801, 128] width 22 height 5
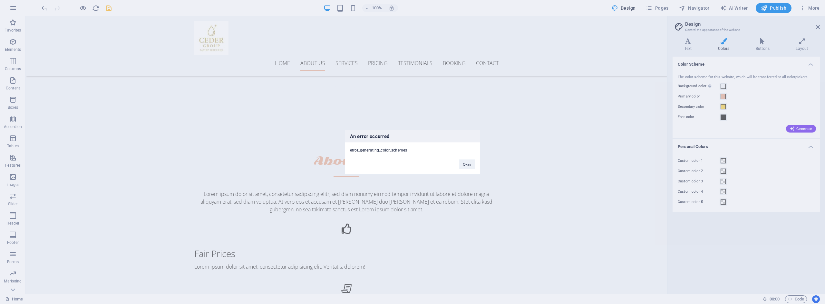
click at [538, 67] on div "An error occurred error_generating_color_schemes Okay" at bounding box center [412, 152] width 825 height 304
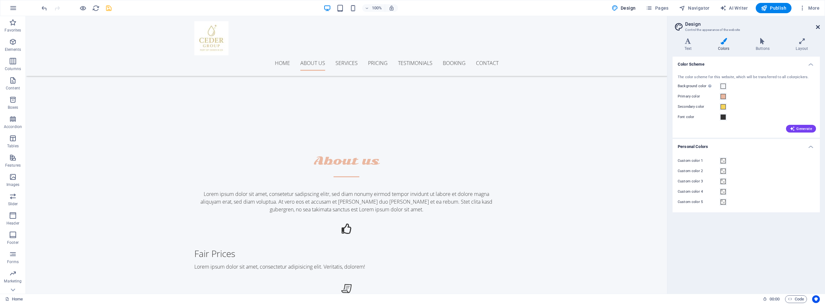
drag, startPoint x: 816, startPoint y: 26, endPoint x: 791, endPoint y: 10, distance: 30.1
click at [816, 26] on icon at bounding box center [818, 26] width 4 height 5
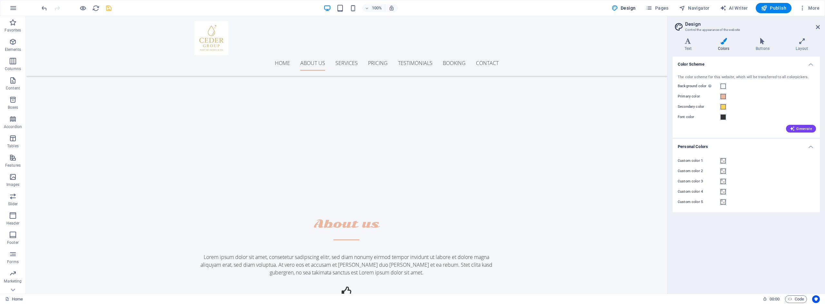
scroll to position [385, 0]
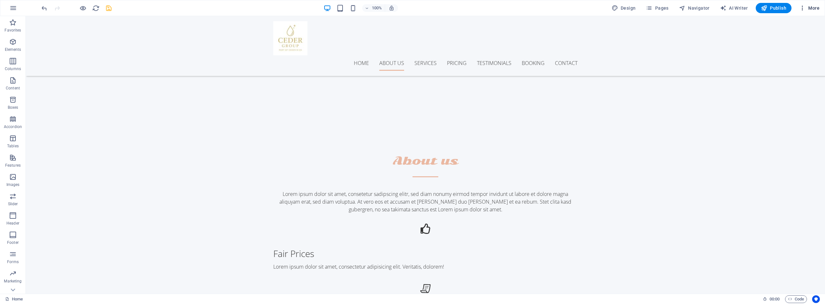
click at [812, 8] on span "More" at bounding box center [809, 8] width 20 height 6
click at [785, 27] on h6 "Website Settings" at bounding box center [795, 25] width 38 height 8
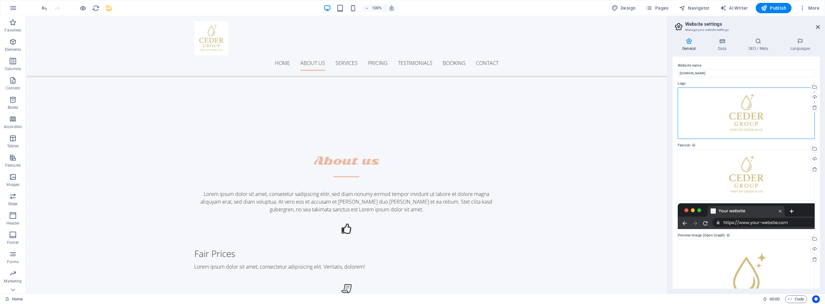
click at [732, 111] on div "Drag files here, click to choose files or select files from Files or our free s…" at bounding box center [745, 114] width 137 height 52
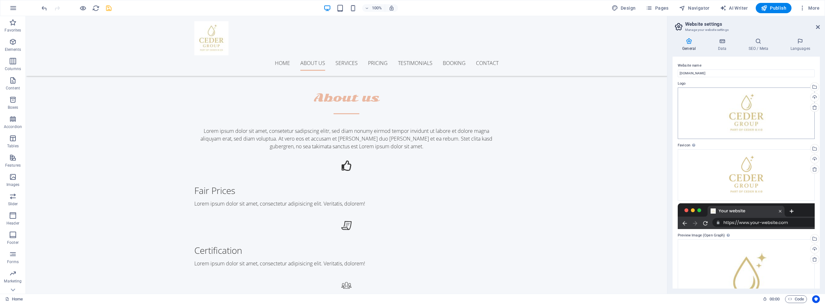
scroll to position [259, 0]
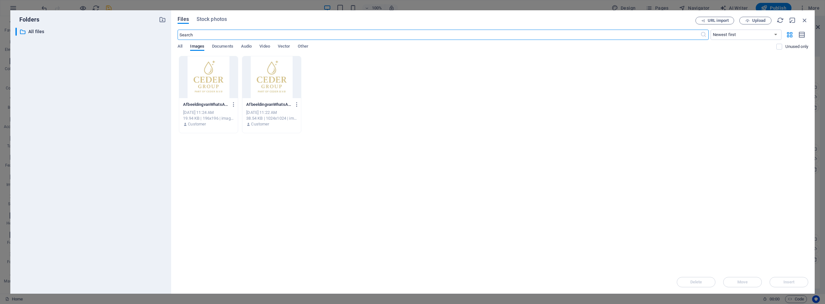
click at [216, 81] on div at bounding box center [208, 77] width 59 height 42
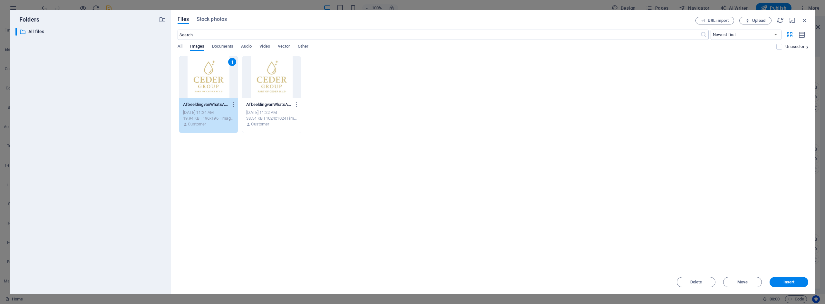
click at [267, 77] on div at bounding box center [271, 77] width 59 height 42
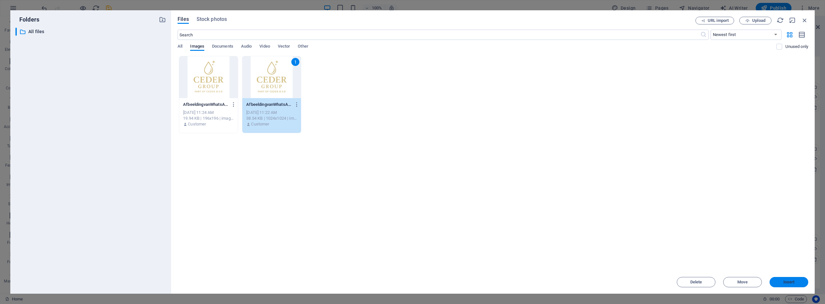
click at [785, 281] on span "Insert" at bounding box center [788, 283] width 11 height 4
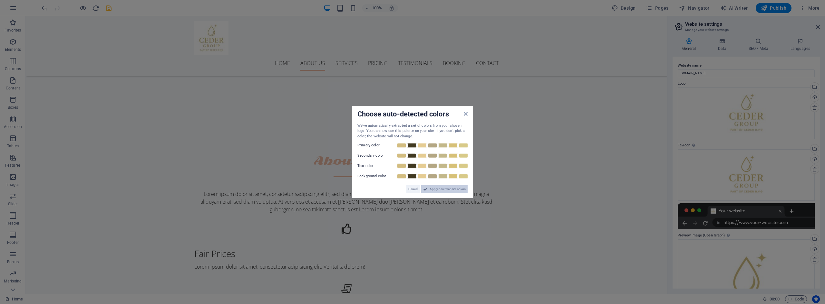
click at [430, 190] on span "Apply new website colors" at bounding box center [447, 190] width 36 height 8
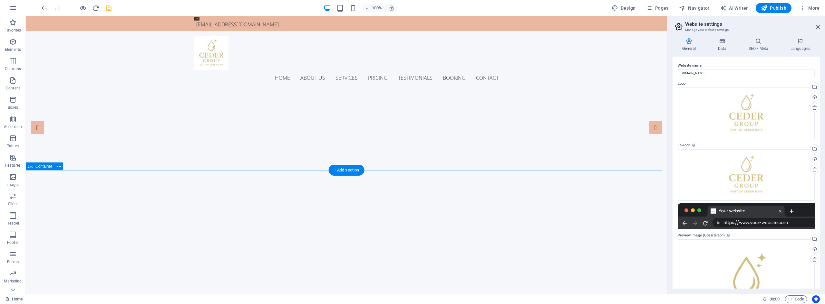
scroll to position [0, 0]
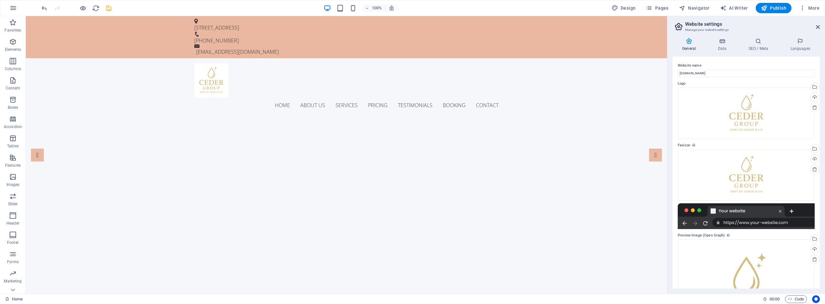
click at [815, 27] on header "Website settings Manage your website settings" at bounding box center [747, 24] width 146 height 17
drag, startPoint x: 819, startPoint y: 27, endPoint x: 733, endPoint y: 8, distance: 87.4
click at [819, 27] on icon at bounding box center [818, 26] width 4 height 5
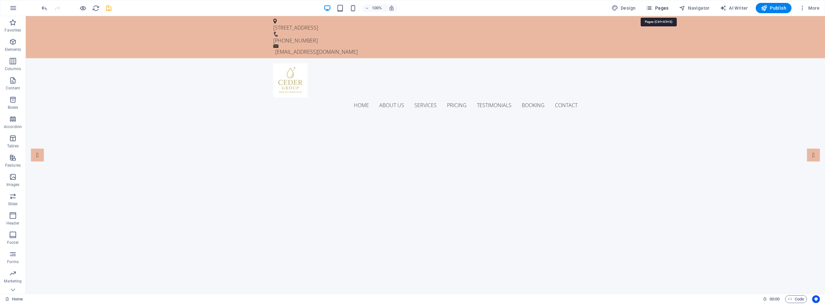
click at [661, 8] on span "Pages" at bounding box center [657, 8] width 23 height 6
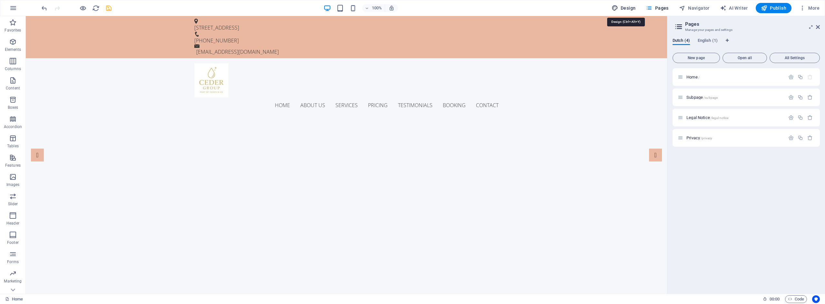
click at [636, 9] on span "Design" at bounding box center [623, 8] width 24 height 6
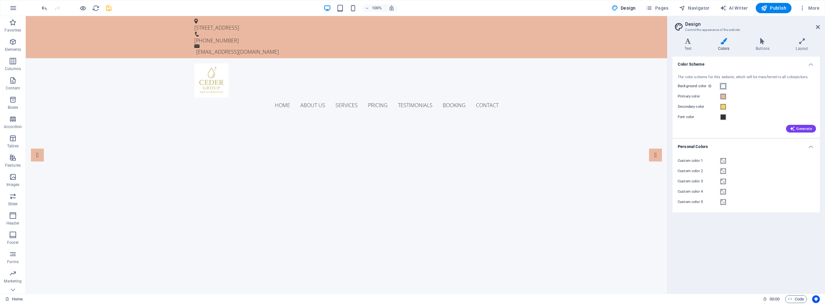
click at [723, 86] on span at bounding box center [722, 86] width 5 height 5
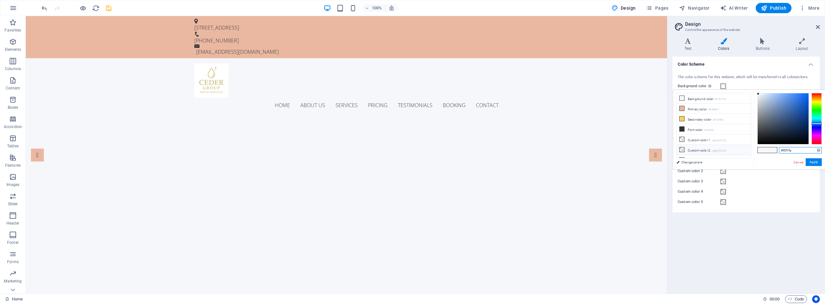
drag, startPoint x: 792, startPoint y: 151, endPoint x: 732, endPoint y: 147, distance: 60.7
click at [732, 147] on div "less Background color #F5F7FA Primary color #EAB8A1 Secondary color #F6D55C Fon…" at bounding box center [749, 130] width 152 height 80
click at [779, 163] on div "0 Supported formats #0852ed rgb(8, 82, 237) rgba(8, 82, 237, 90%) hsv(221,97,93…" at bounding box center [788, 176] width 71 height 173
click at [812, 163] on button "Apply" at bounding box center [813, 162] width 16 height 8
click at [816, 161] on button "Apply" at bounding box center [813, 162] width 16 height 8
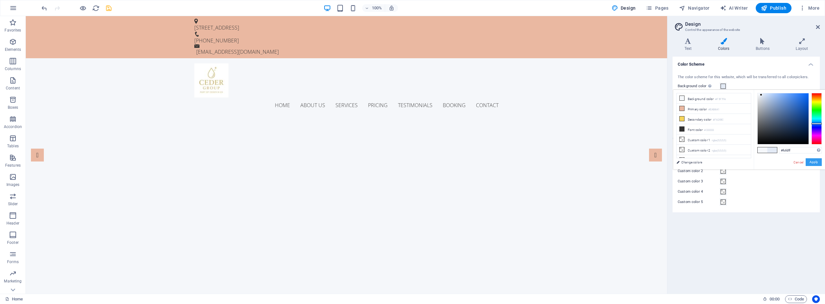
type input "#ffffff"
drag, startPoint x: 764, startPoint y: 99, endPoint x: 744, endPoint y: 84, distance: 25.1
click at [744, 80] on body "[DOMAIN_NAME] Home Favorites Elements Columns Content Boxes Accordion Tables Fe…" at bounding box center [412, 152] width 825 height 304
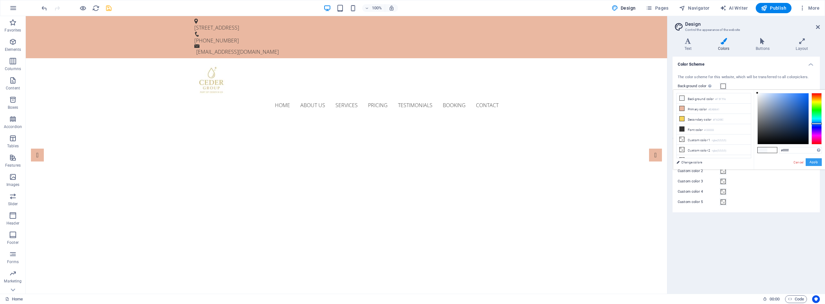
click at [816, 162] on button "Apply" at bounding box center [813, 162] width 16 height 8
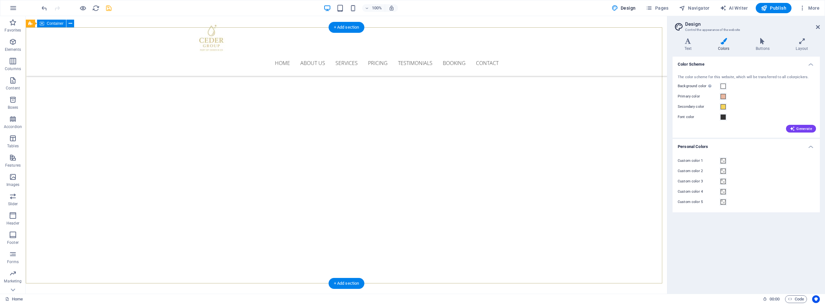
scroll to position [161, 0]
click at [723, 107] on span at bounding box center [722, 106] width 5 height 5
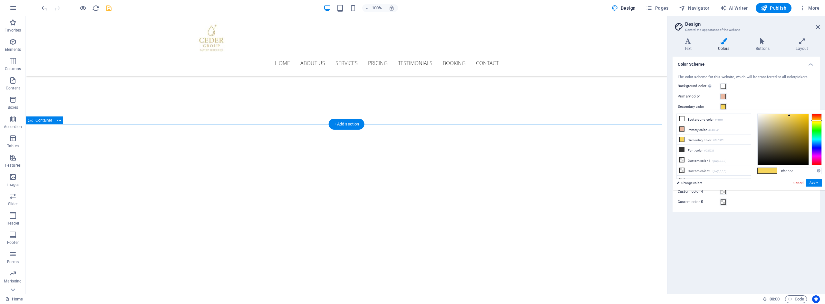
scroll to position [32, 0]
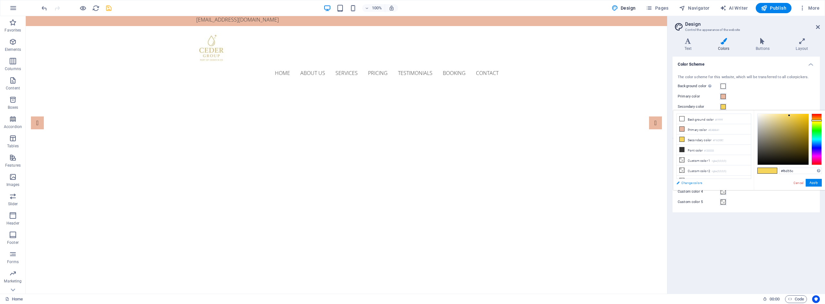
click at [688, 184] on link "Change colors" at bounding box center [710, 183] width 75 height 8
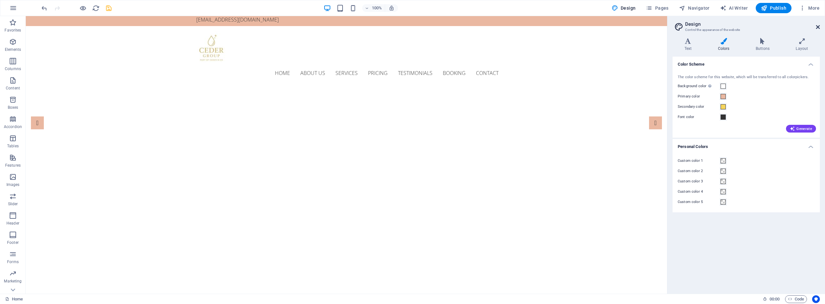
click at [819, 28] on icon at bounding box center [818, 26] width 4 height 5
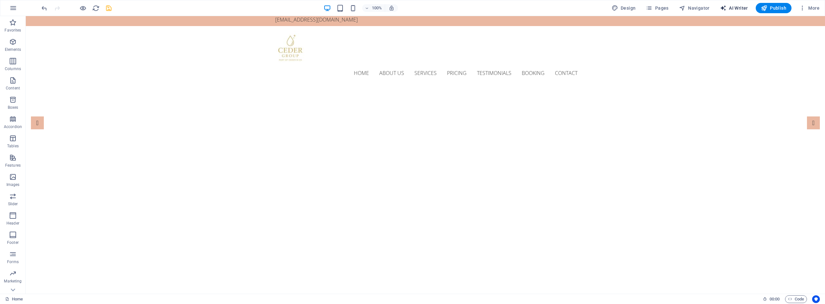
click at [736, 9] on span "AI Writer" at bounding box center [734, 8] width 28 height 6
select select "English"
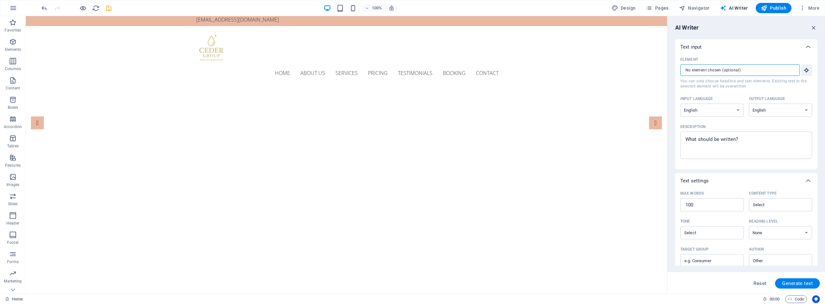
click at [769, 69] on input "Element ​ You can only choose headline and text elements. Existing text in the …" at bounding box center [737, 70] width 115 height 12
click at [809, 72] on button "Element ​ You can only choose headline and text elements. Existing text in the …" at bounding box center [806, 70] width 11 height 12
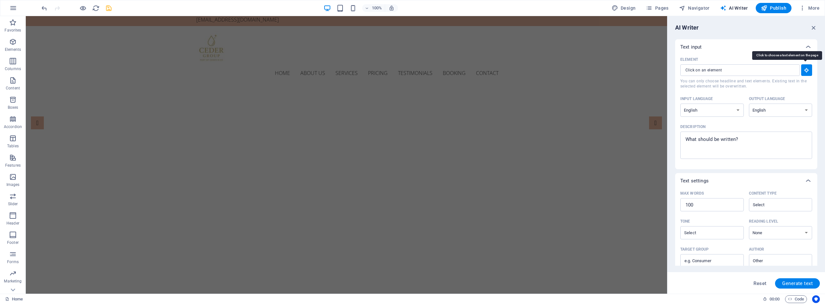
drag, startPoint x: 809, startPoint y: 70, endPoint x: 803, endPoint y: 72, distance: 6.9
click at [809, 70] on button "Element ​ You can only choose headline and text elements. Existing text in the …" at bounding box center [806, 70] width 11 height 12
click at [728, 112] on select "Albanian Arabic Armenian Awadhi Azerbaijani Bashkir Basque Belarusian Bengali B…" at bounding box center [711, 110] width 63 height 13
click at [768, 110] on select "Albanian Arabic Armenian Awadhi Azerbaijani Bashkir Basque Belarusian Bengali B…" at bounding box center [780, 110] width 63 height 13
click at [732, 111] on select "Albanian Arabic Armenian Awadhi Azerbaijani Bashkir Basque Belarusian Bengali B…" at bounding box center [711, 110] width 63 height 13
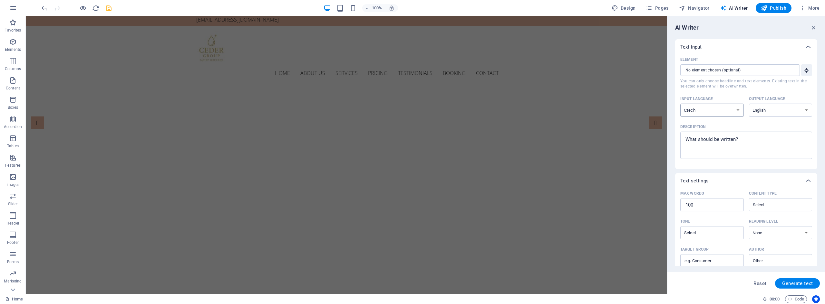
select select "English"
click at [680, 104] on select "Albanian Arabic Armenian Awadhi Azerbaijani Bashkir Basque Belarusian Bengali B…" at bounding box center [711, 110] width 63 height 13
click at [775, 110] on select "Albanian Arabic Armenian Awadhi Azerbaijani Bashkir Basque Belarusian Bengali B…" at bounding box center [780, 110] width 63 height 13
select select "Dutch"
click at [749, 104] on select "Albanian Arabic Armenian Awadhi Azerbaijani Bashkir Basque Belarusian Bengali B…" at bounding box center [780, 110] width 63 height 13
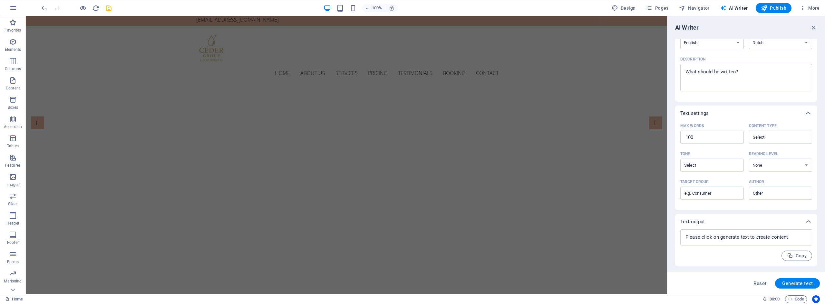
scroll to position [68, 0]
click at [799, 284] on span "Generate text" at bounding box center [797, 283] width 31 height 5
type textarea "x"
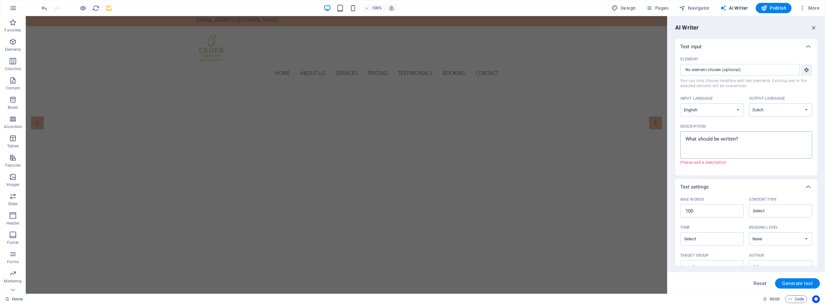
scroll to position [0, 0]
click at [815, 27] on icon "button" at bounding box center [813, 27] width 7 height 7
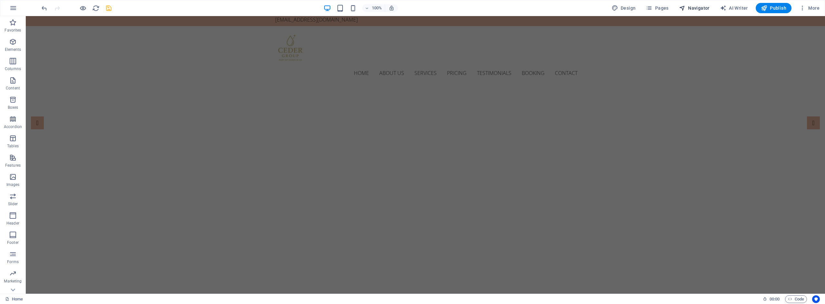
click at [698, 7] on span "Navigator" at bounding box center [694, 8] width 31 height 6
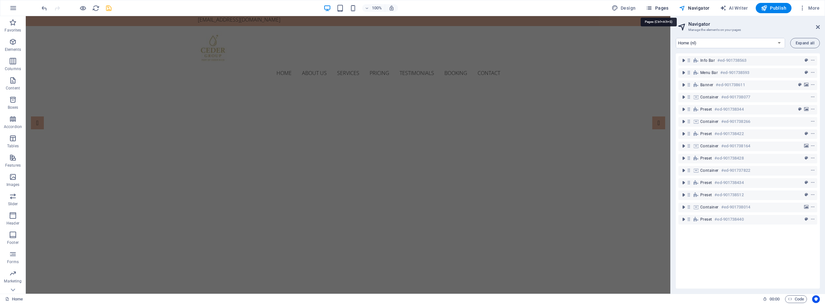
click at [659, 9] on span "Pages" at bounding box center [657, 8] width 23 height 6
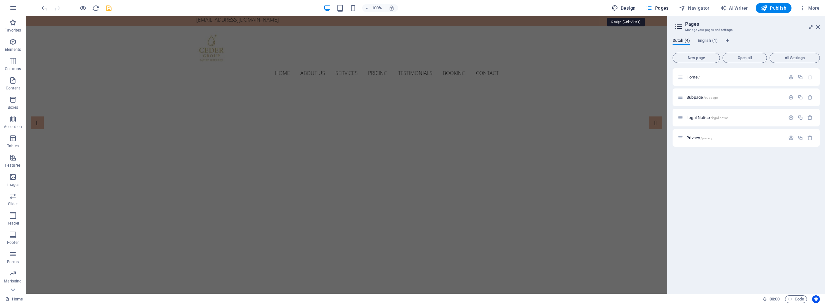
click at [629, 9] on span "Design" at bounding box center [623, 8] width 24 height 6
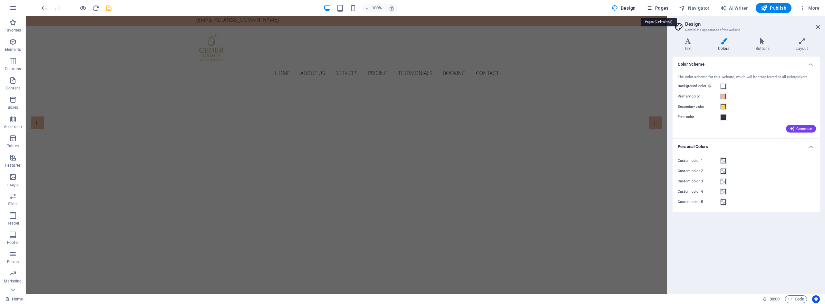
click at [661, 9] on span "Pages" at bounding box center [657, 8] width 23 height 6
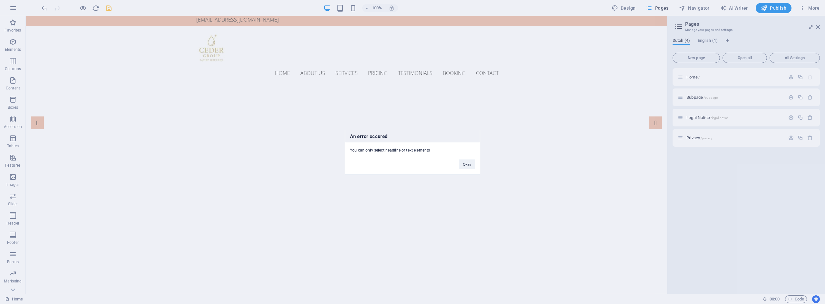
click at [819, 27] on div "An error occured You can only select headline or text elements Okay" at bounding box center [412, 152] width 825 height 304
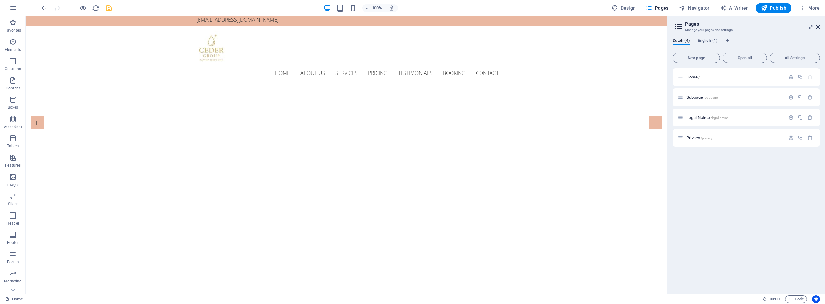
click at [820, 29] on aside "Pages Manage your pages and settings Dutch (4) English (1) New page Open all Al…" at bounding box center [746, 155] width 158 height 278
drag, startPoint x: 819, startPoint y: 26, endPoint x: 793, endPoint y: 9, distance: 30.9
click at [819, 26] on icon at bounding box center [818, 26] width 4 height 5
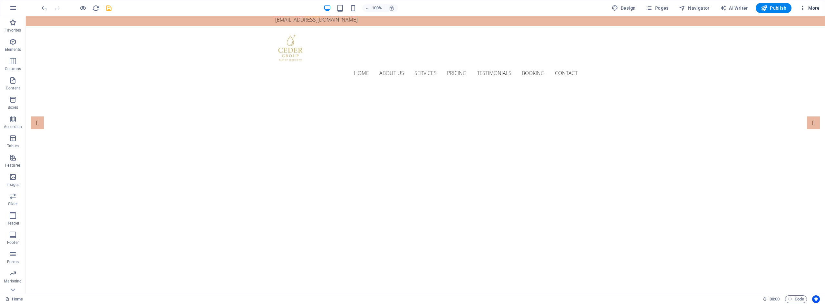
click at [813, 7] on span "More" at bounding box center [809, 8] width 20 height 6
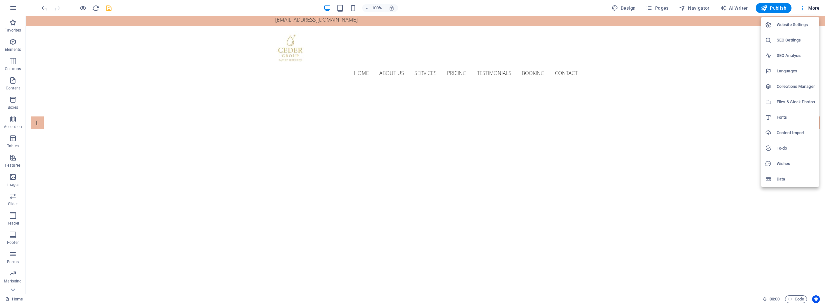
click at [790, 42] on h6 "SEO Settings" at bounding box center [795, 40] width 38 height 8
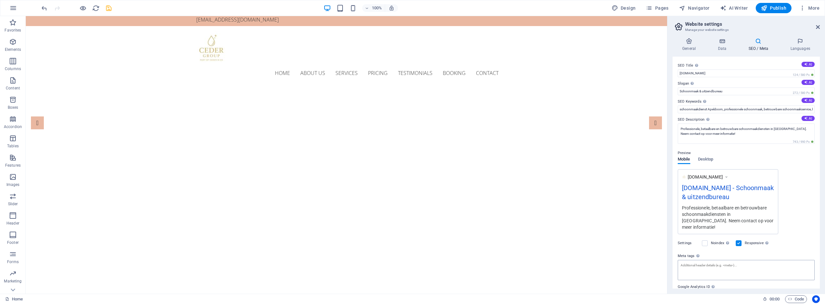
scroll to position [27, 0]
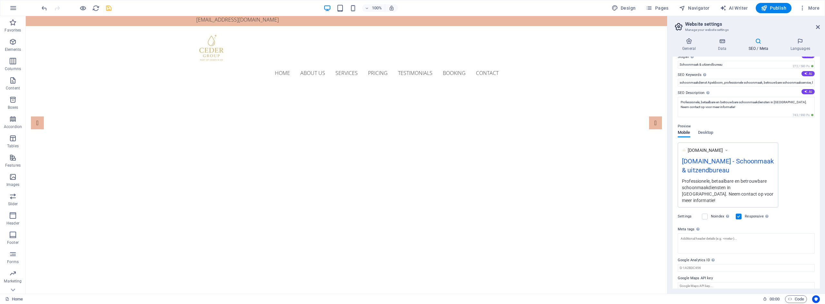
click at [819, 24] on h2 "Website settings" at bounding box center [752, 24] width 135 height 6
click at [817, 27] on icon at bounding box center [818, 26] width 4 height 5
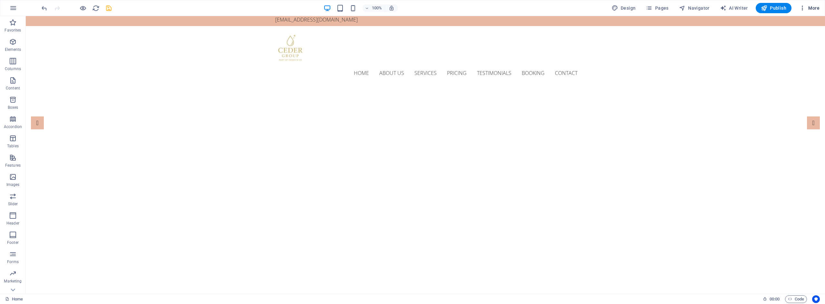
click at [811, 7] on span "More" at bounding box center [809, 8] width 20 height 6
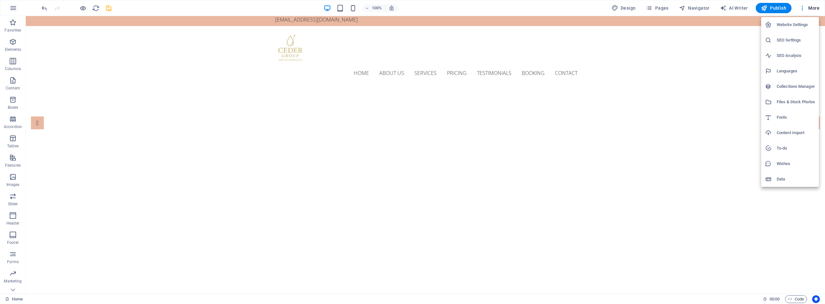
click at [665, 146] on div at bounding box center [412, 152] width 825 height 304
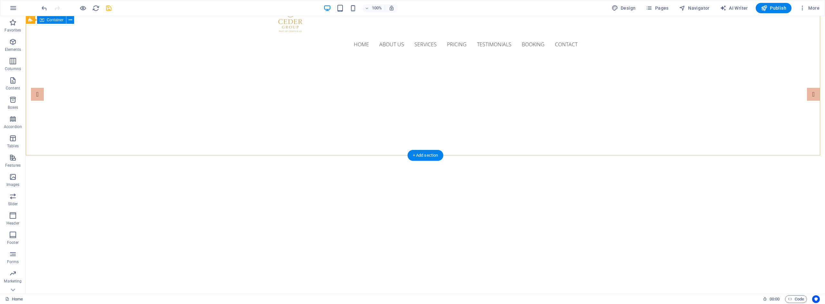
scroll to position [0, 0]
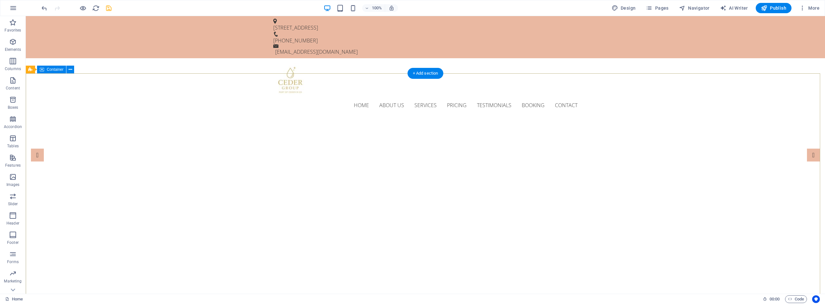
click at [55, 69] on span "Container" at bounding box center [55, 70] width 17 height 4
click at [56, 68] on span "Container" at bounding box center [55, 70] width 17 height 4
click at [71, 70] on icon at bounding box center [71, 69] width 4 height 7
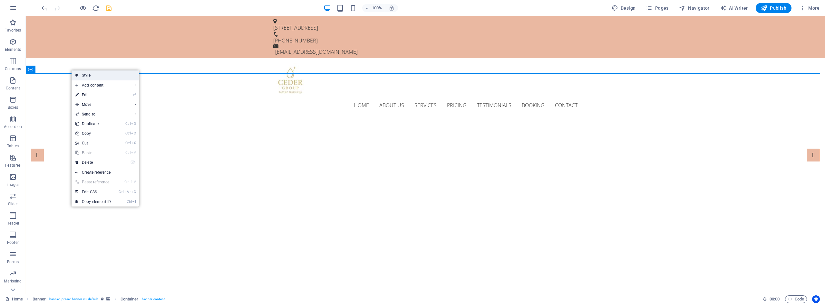
click at [131, 77] on link "Style" at bounding box center [105, 76] width 67 height 10
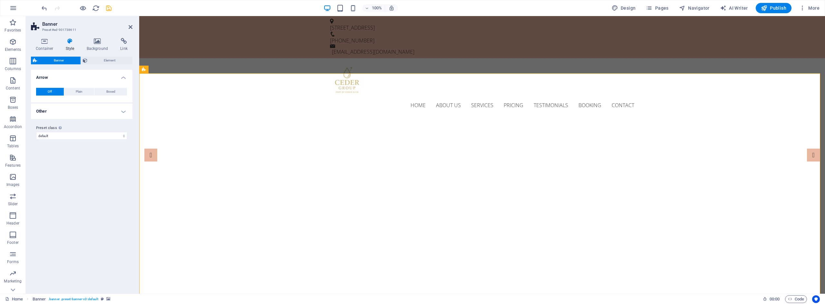
click at [128, 27] on header "Banner Preset #ed-901738611" at bounding box center [81, 24] width 101 height 17
click at [129, 27] on icon at bounding box center [131, 26] width 4 height 5
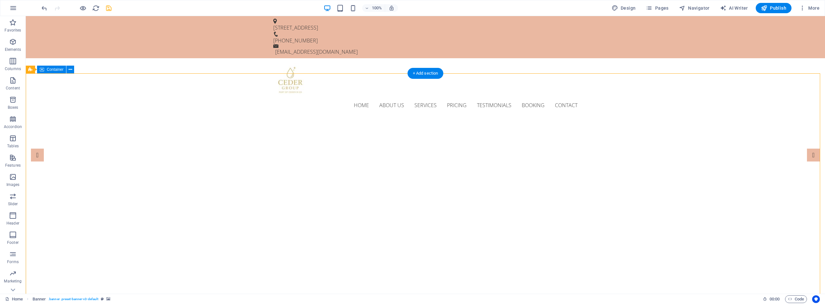
click at [31, 72] on icon at bounding box center [30, 70] width 4 height 8
click at [43, 70] on span "Banner" at bounding box center [41, 70] width 13 height 4
click at [53, 70] on icon at bounding box center [55, 69] width 4 height 7
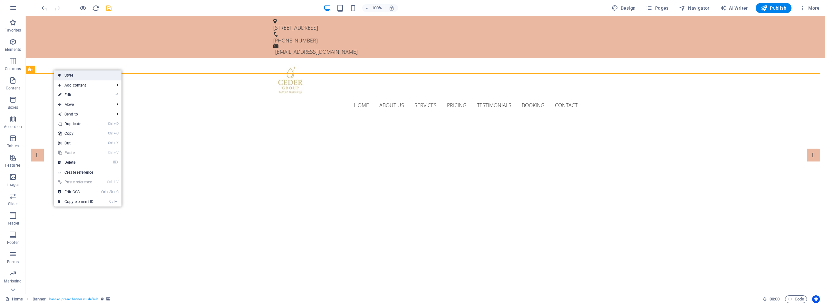
click at [60, 75] on icon at bounding box center [59, 76] width 3 height 10
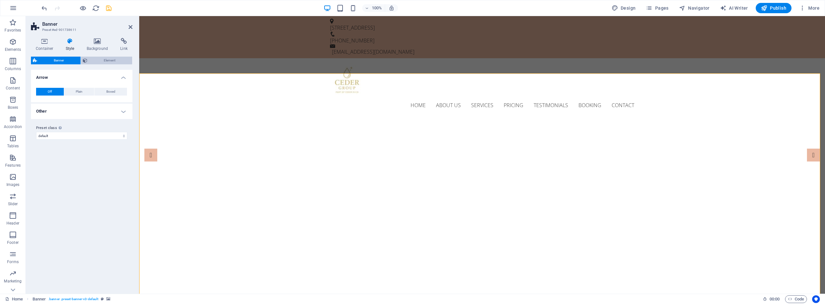
click at [108, 60] on span "Element" at bounding box center [109, 61] width 41 height 8
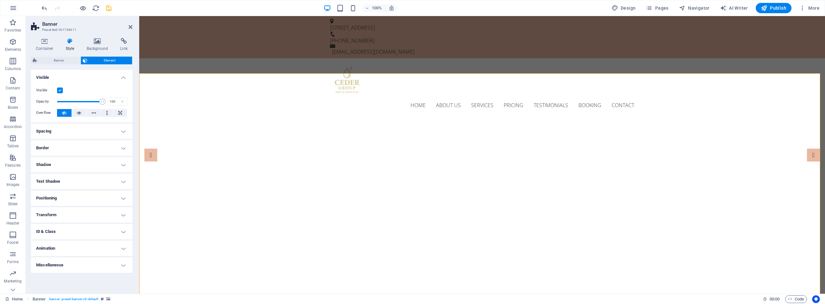
click at [92, 165] on h4 "Shadow" at bounding box center [81, 164] width 101 height 15
click at [88, 176] on span "Outside" at bounding box center [92, 178] width 11 height 8
type input "2"
type input "4"
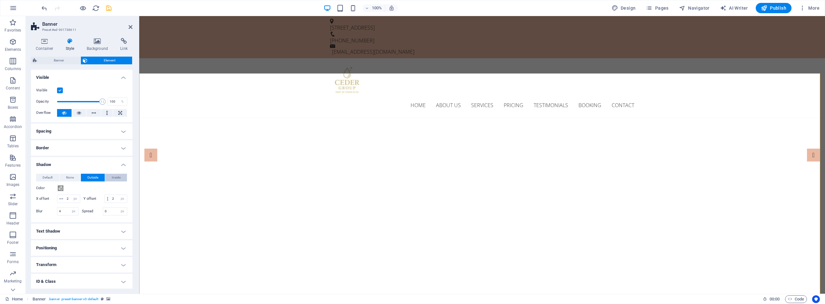
click at [112, 177] on span "Inside" at bounding box center [116, 178] width 9 height 8
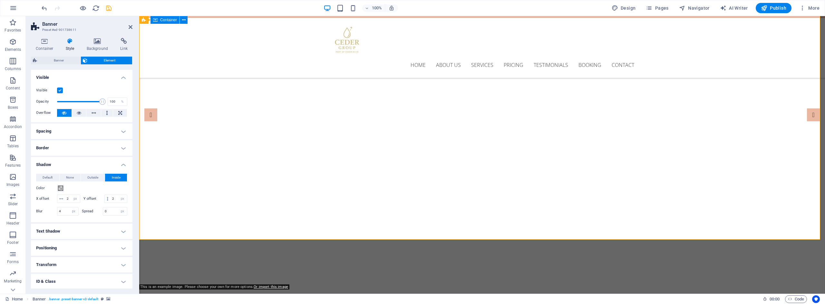
scroll to position [32, 0]
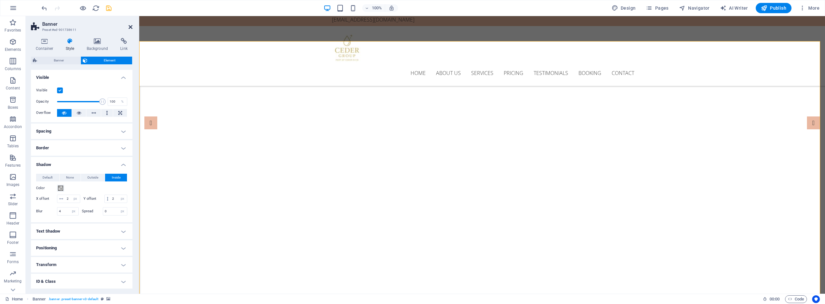
drag, startPoint x: 129, startPoint y: 26, endPoint x: 140, endPoint y: 44, distance: 20.8
click at [129, 26] on icon at bounding box center [131, 26] width 4 height 5
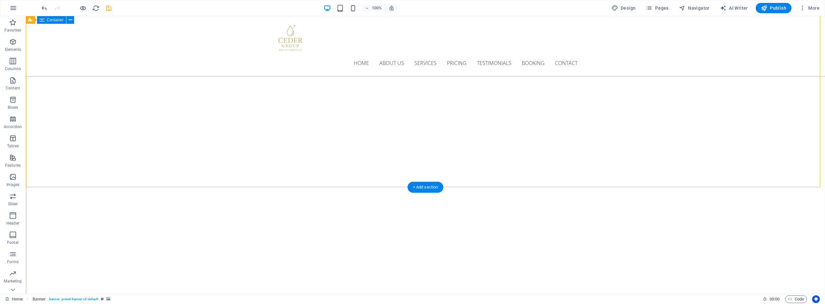
scroll to position [0, 0]
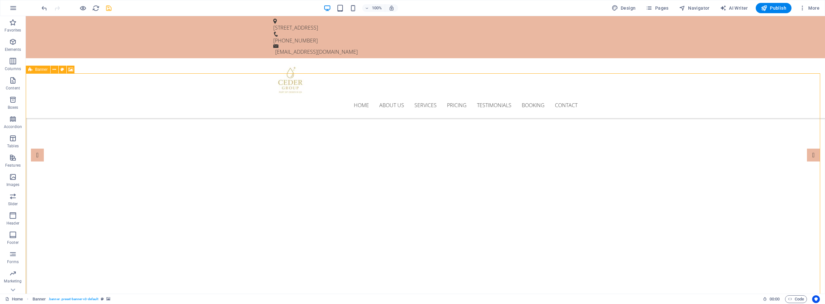
click at [43, 70] on span "Banner" at bounding box center [41, 70] width 13 height 4
click at [52, 71] on button at bounding box center [55, 70] width 8 height 8
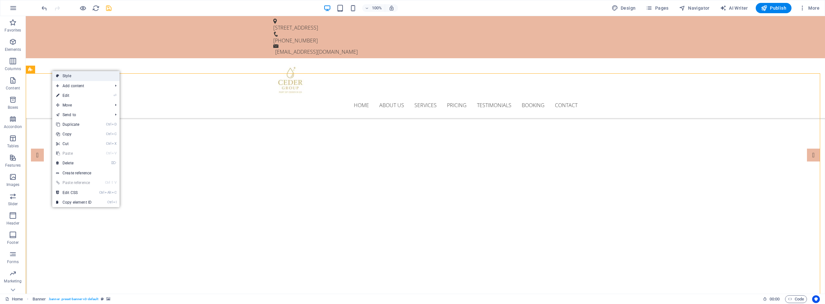
click at [111, 78] on link "Style" at bounding box center [85, 76] width 67 height 10
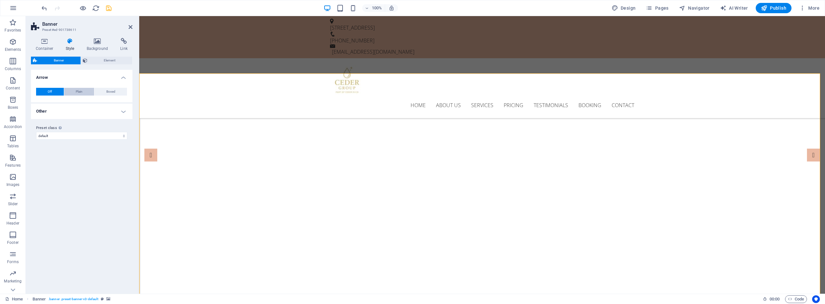
click at [76, 90] on span "Plain" at bounding box center [79, 92] width 7 height 8
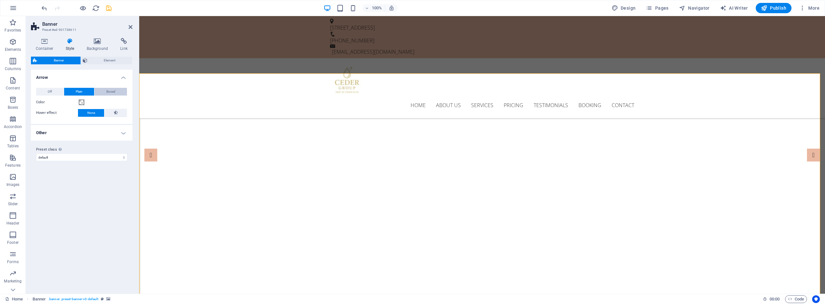
click at [104, 90] on button "Boxed" at bounding box center [110, 92] width 33 height 8
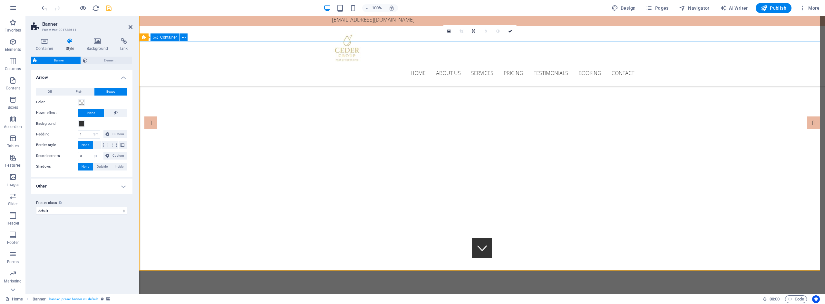
scroll to position [64, 0]
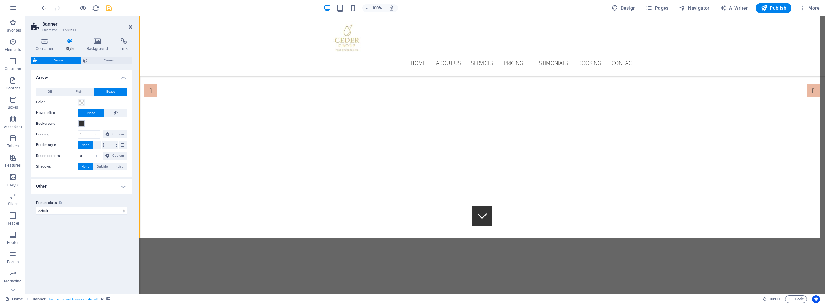
click at [83, 125] on span at bounding box center [81, 123] width 5 height 5
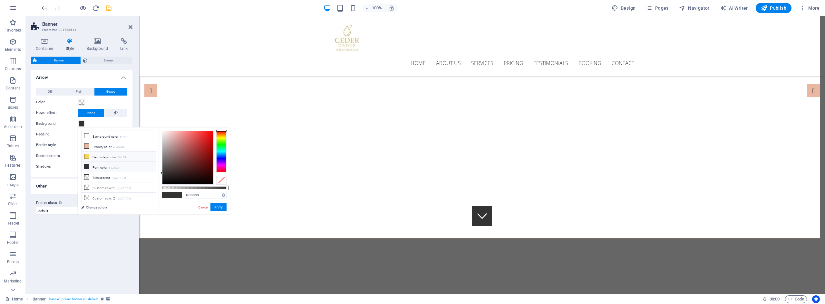
click at [107, 155] on li "Secondary color #f6d55c" at bounding box center [118, 157] width 74 height 10
type input "#f6d55c"
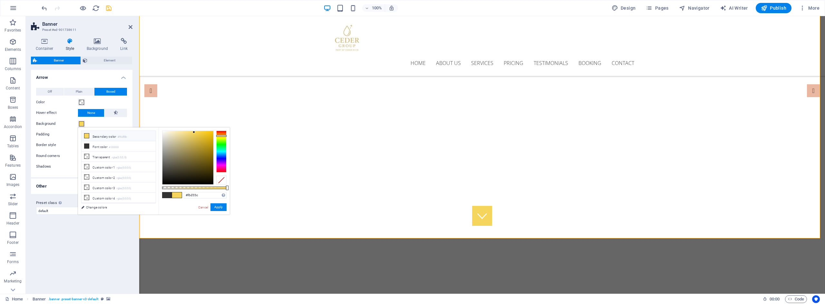
scroll to position [28, 0]
click at [111, 244] on div "Variants Default Arrow Off Plain Boxed Color Hover effect None Background Paddi…" at bounding box center [81, 179] width 101 height 219
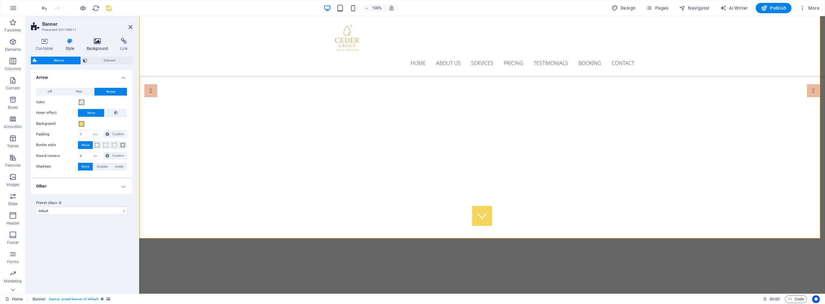
click at [94, 42] on icon at bounding box center [97, 41] width 31 height 6
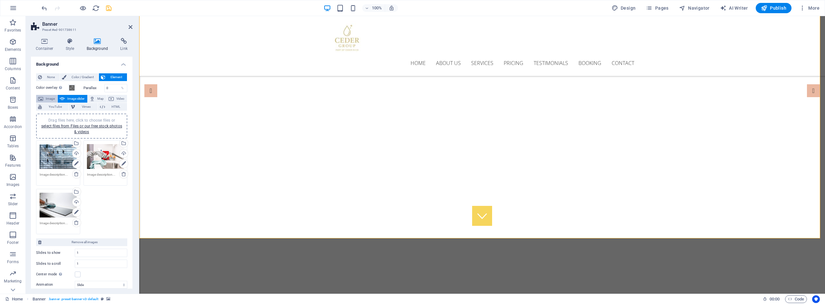
click at [49, 96] on span "Image" at bounding box center [50, 99] width 10 height 8
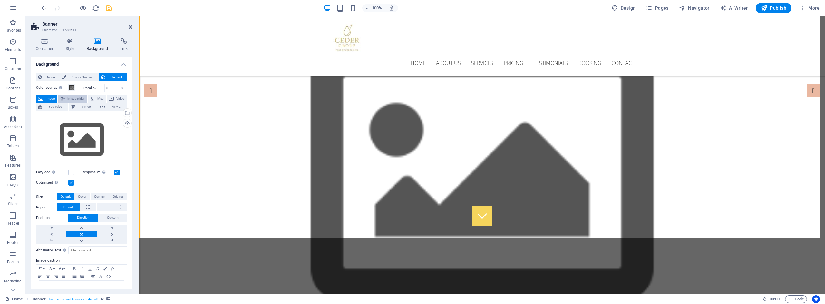
click at [69, 97] on span "Image slider" at bounding box center [76, 99] width 18 height 8
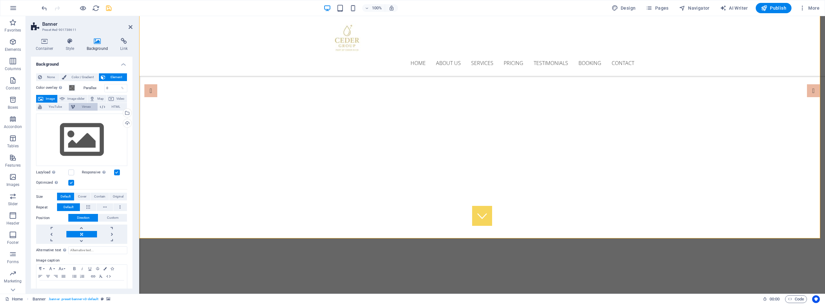
select select "ms"
select select "s"
select select "progressive"
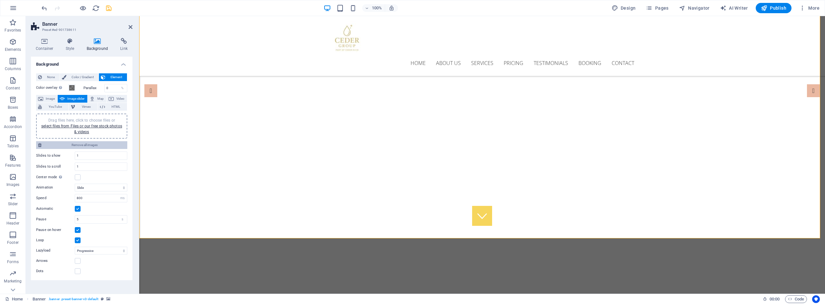
click at [95, 144] on span "Remove all images" at bounding box center [84, 145] width 82 height 8
click at [90, 128] on link "select files from Files or our free stock photos & videos" at bounding box center [81, 129] width 81 height 10
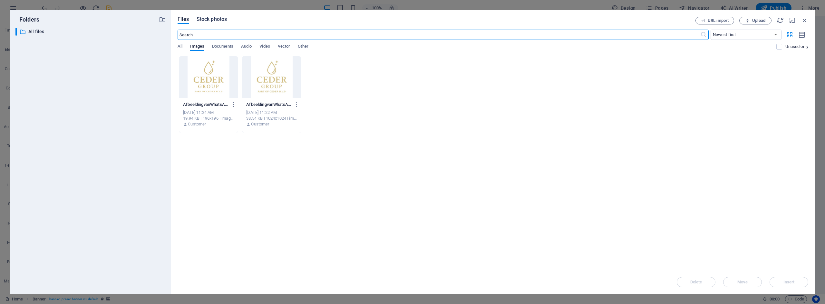
click at [219, 20] on span "Stock photos" at bounding box center [211, 19] width 30 height 8
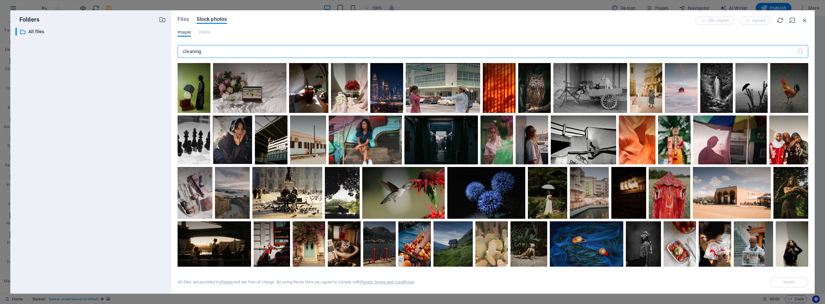
type input "cleaning"
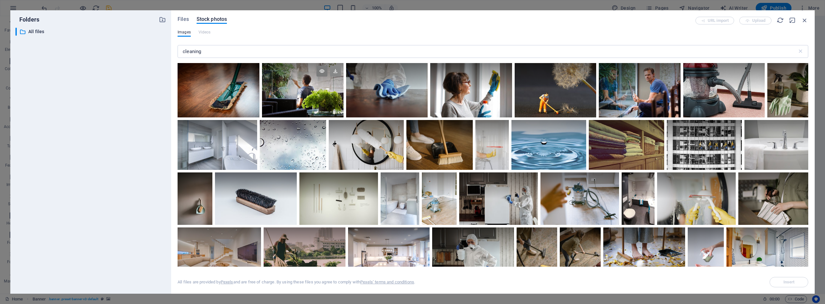
click at [334, 71] on icon at bounding box center [335, 71] width 11 height 11
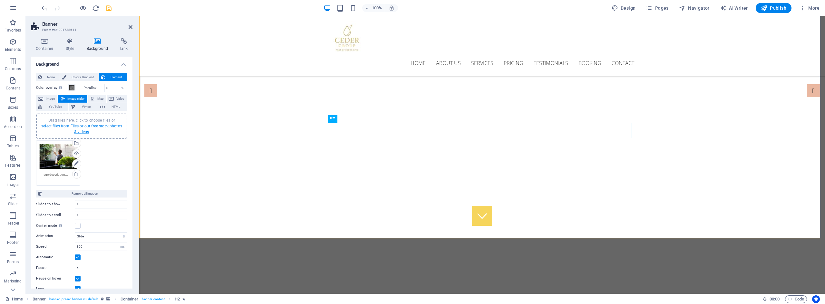
click at [91, 125] on link "select files from Files or our free stock photos & videos" at bounding box center [81, 129] width 81 height 10
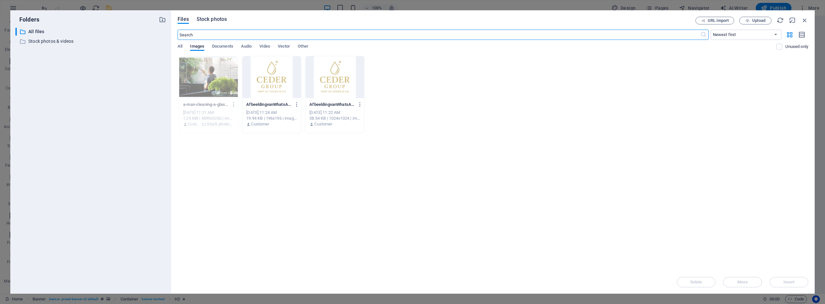
click at [215, 19] on span "Stock photos" at bounding box center [211, 19] width 30 height 8
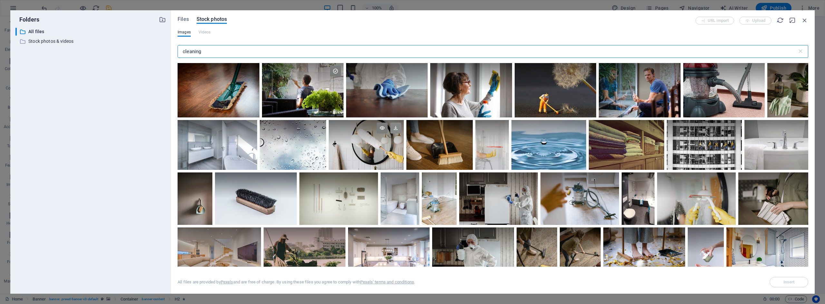
click at [397, 129] on icon at bounding box center [395, 128] width 11 height 11
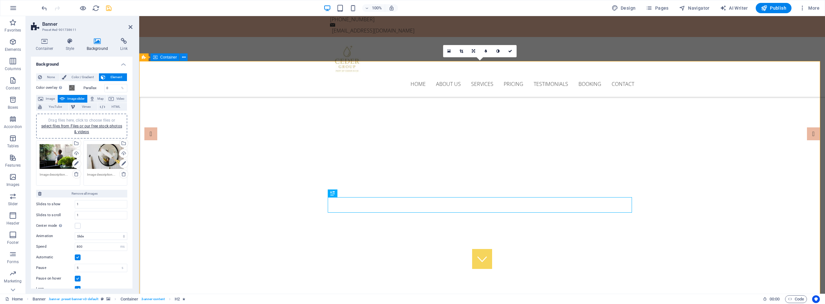
scroll to position [32, 0]
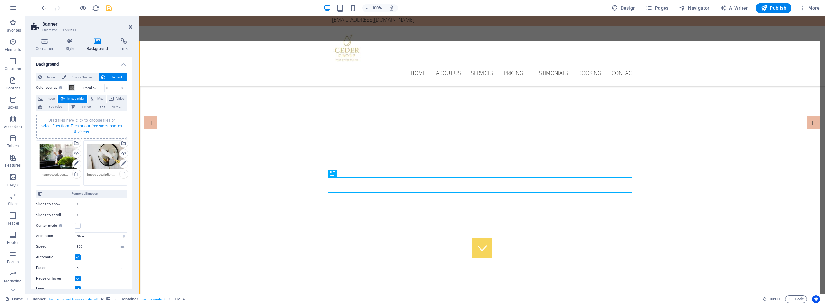
click at [88, 127] on link "select files from Files or our free stock photos & videos" at bounding box center [81, 129] width 81 height 10
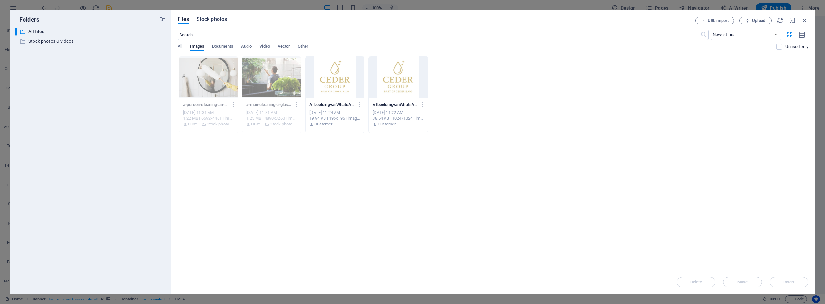
click at [216, 20] on span "Stock photos" at bounding box center [211, 19] width 30 height 8
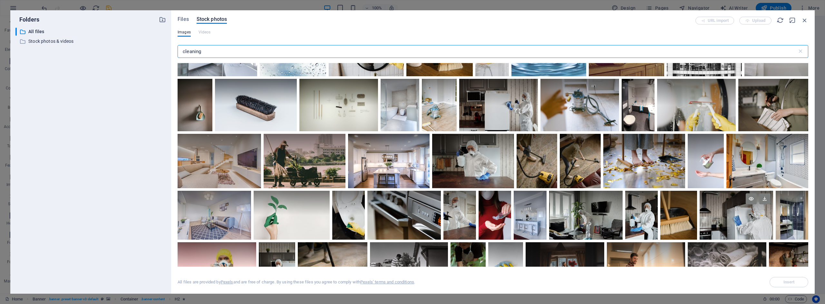
scroll to position [129, 0]
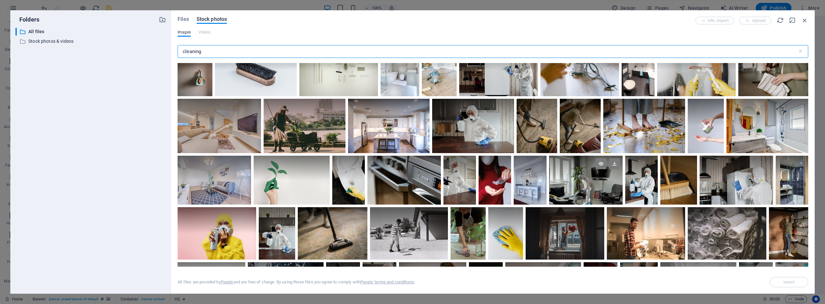
click at [589, 196] on div at bounding box center [585, 180] width 73 height 49
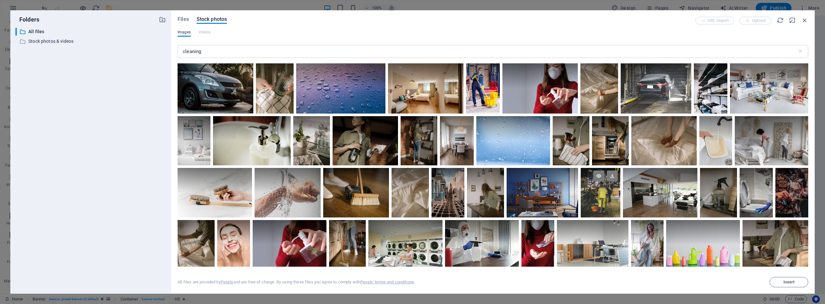
scroll to position [387, 0]
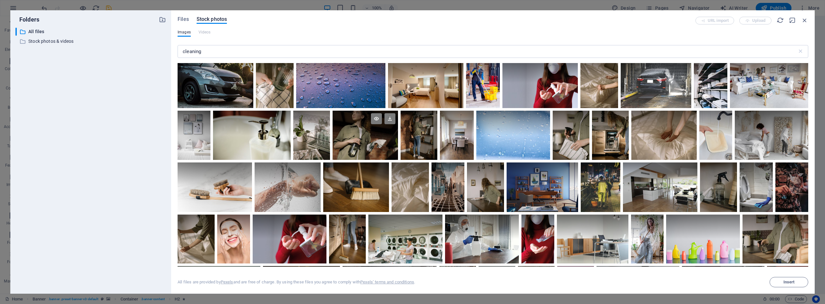
click at [365, 145] on div at bounding box center [364, 135] width 65 height 49
click at [422, 142] on div at bounding box center [418, 135] width 37 height 49
click at [378, 144] on div at bounding box center [364, 135] width 65 height 49
click at [390, 118] on icon at bounding box center [389, 118] width 11 height 11
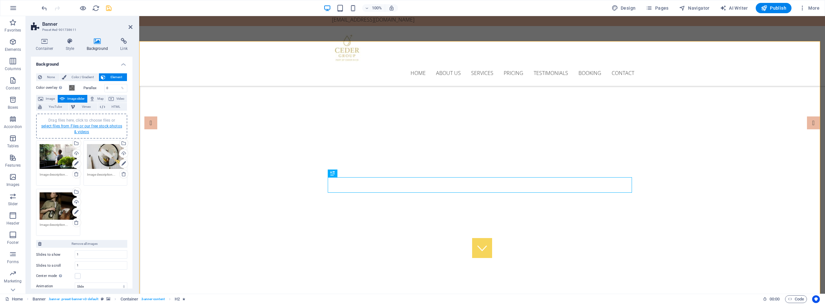
click at [84, 127] on link "select files from Files or our free stock photos & videos" at bounding box center [81, 129] width 81 height 10
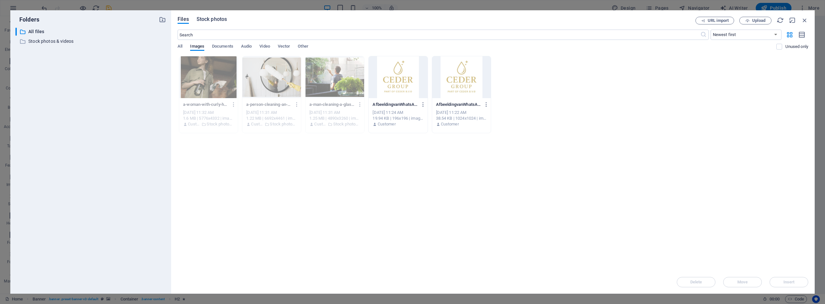
click at [216, 22] on span "Stock photos" at bounding box center [211, 19] width 30 height 8
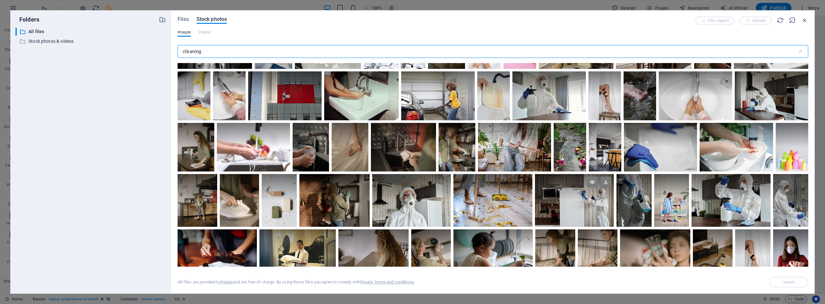
scroll to position [773, 0]
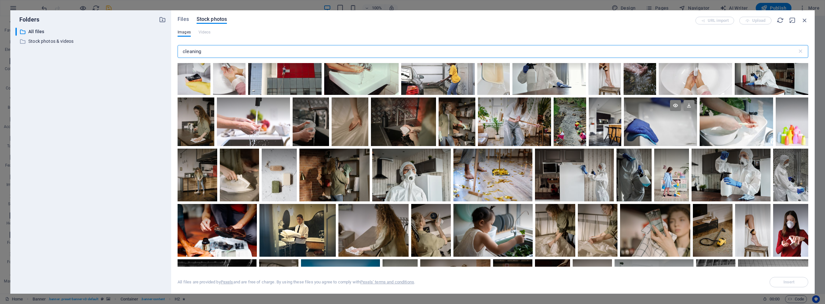
click at [686, 102] on icon at bounding box center [688, 105] width 11 height 11
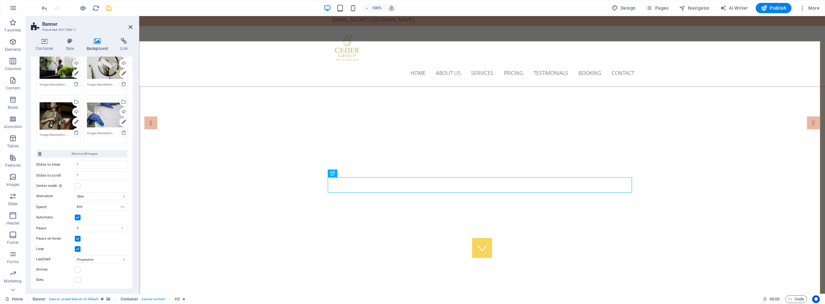
scroll to position [0, 0]
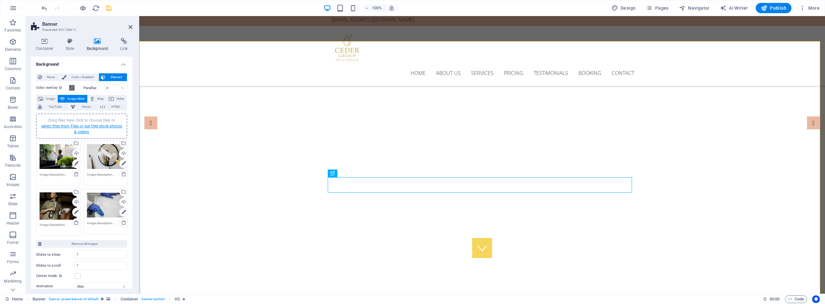
click at [98, 126] on link "select files from Files or our free stock photos & videos" at bounding box center [81, 129] width 81 height 10
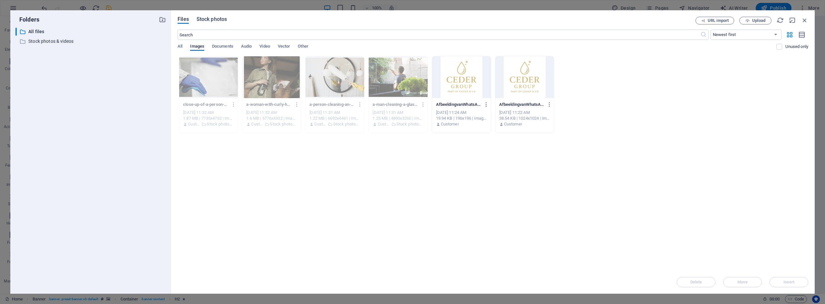
click at [222, 21] on span "Stock photos" at bounding box center [211, 19] width 30 height 8
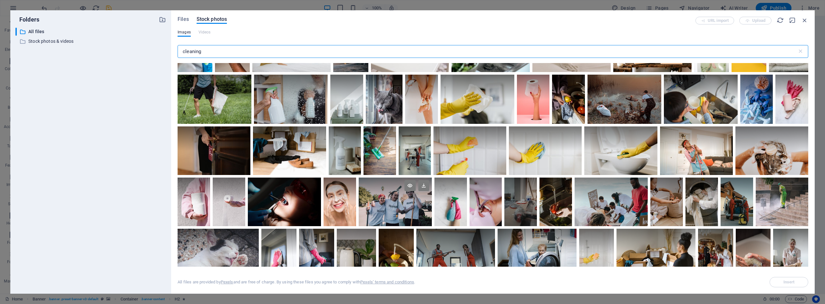
scroll to position [1578, 0]
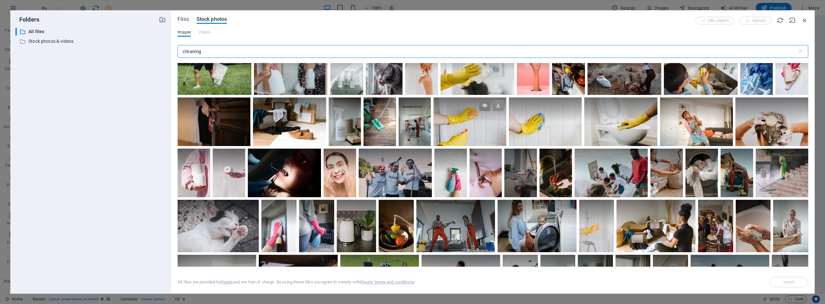
click at [498, 104] on icon at bounding box center [498, 105] width 11 height 11
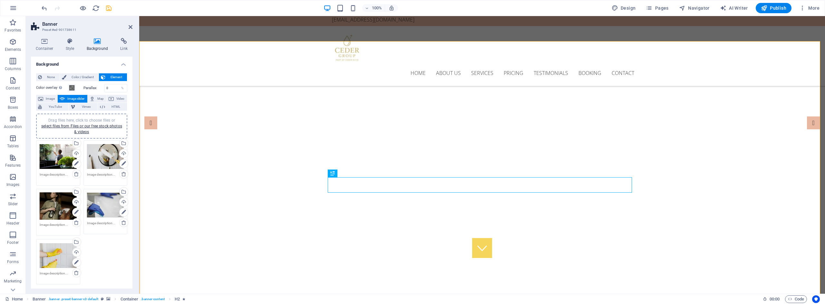
click at [54, 159] on div "Drag files here, click to choose files or select files from Files or our free s…" at bounding box center [58, 157] width 37 height 26
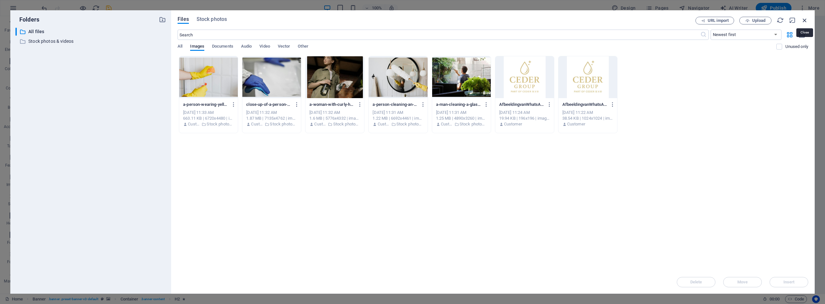
drag, startPoint x: 803, startPoint y: 21, endPoint x: 547, endPoint y: 46, distance: 256.7
click at [803, 21] on icon "button" at bounding box center [804, 20] width 7 height 7
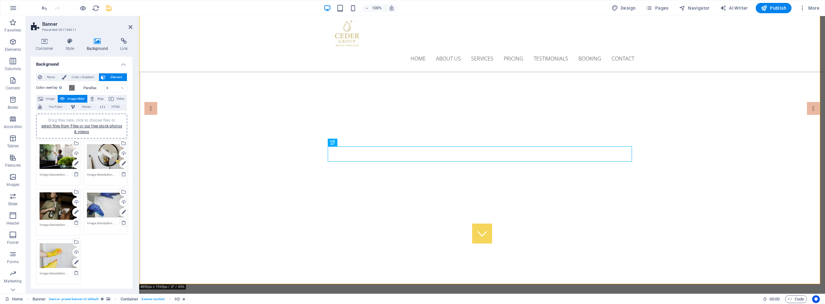
scroll to position [64, 0]
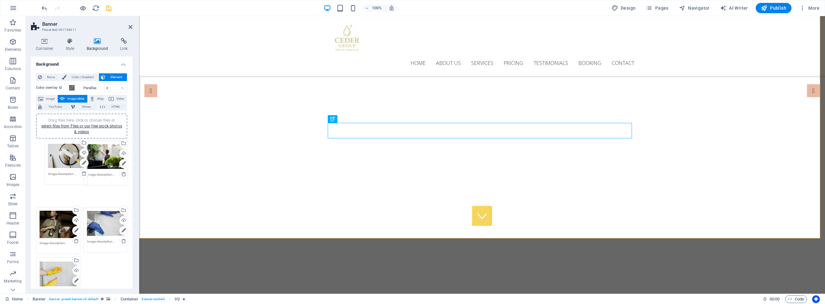
drag, startPoint x: 99, startPoint y: 160, endPoint x: 60, endPoint y: 160, distance: 38.7
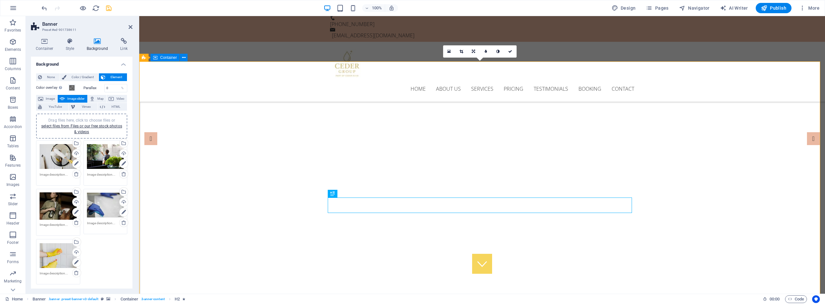
scroll to position [32, 0]
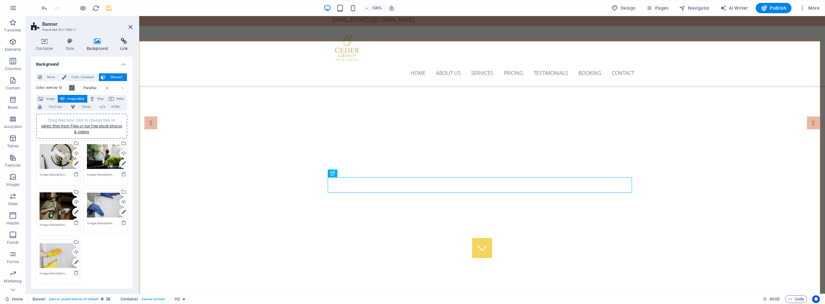
click at [130, 43] on icon at bounding box center [123, 41] width 17 height 6
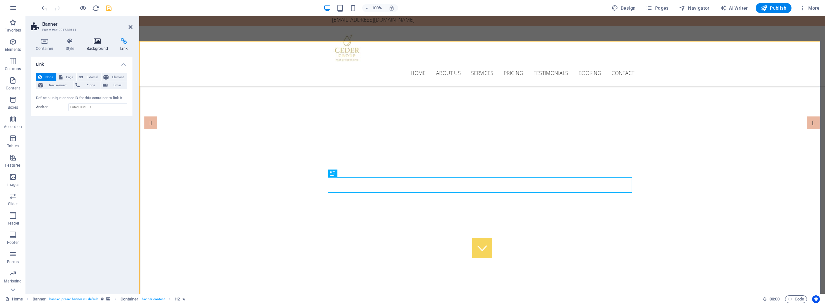
click at [99, 42] on icon at bounding box center [97, 41] width 31 height 6
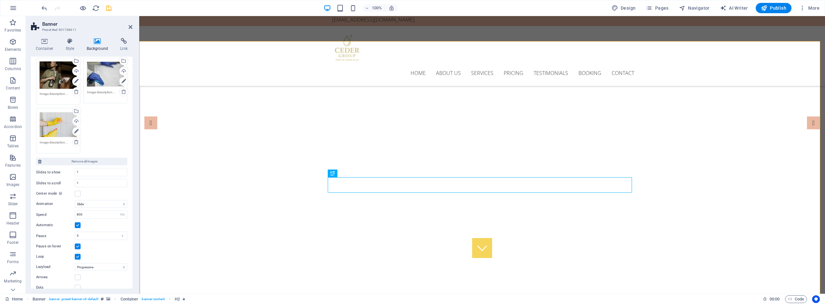
scroll to position [139, 0]
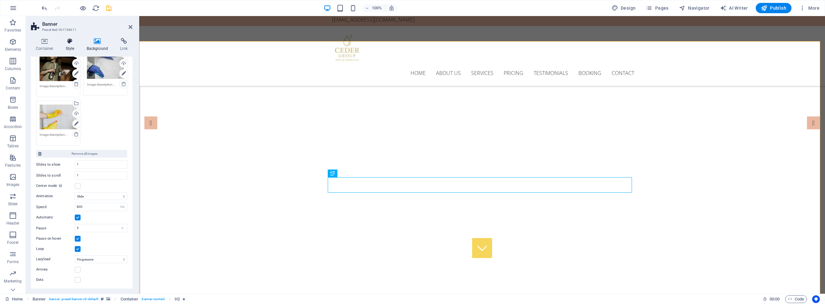
click at [69, 41] on icon at bounding box center [70, 41] width 18 height 6
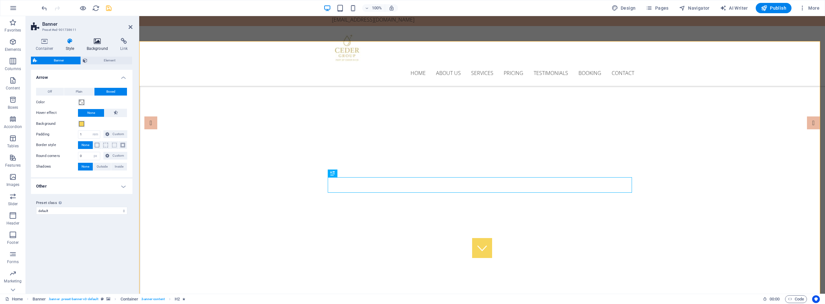
click at [92, 42] on icon at bounding box center [97, 41] width 31 height 6
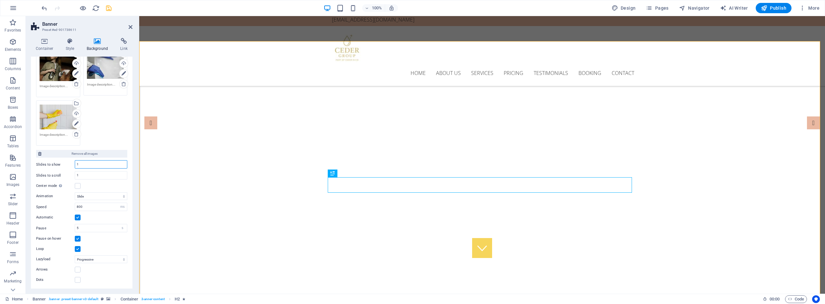
click at [94, 165] on input "1" at bounding box center [101, 165] width 52 height 8
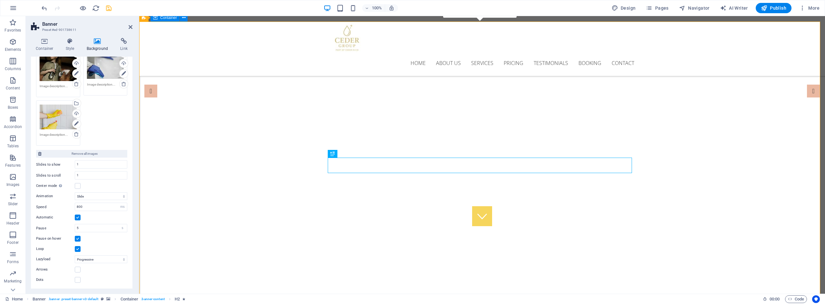
scroll to position [64, 0]
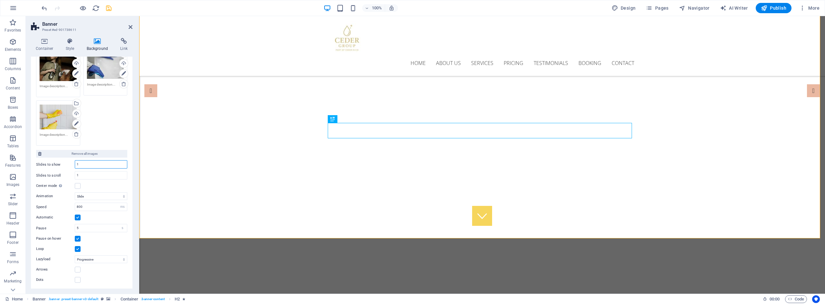
click at [111, 163] on input "1" at bounding box center [101, 165] width 52 height 8
type input "2"
click at [115, 172] on input "1" at bounding box center [101, 176] width 52 height 8
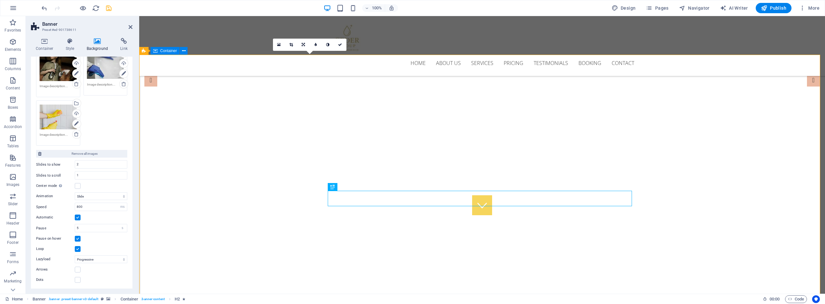
scroll to position [97, 0]
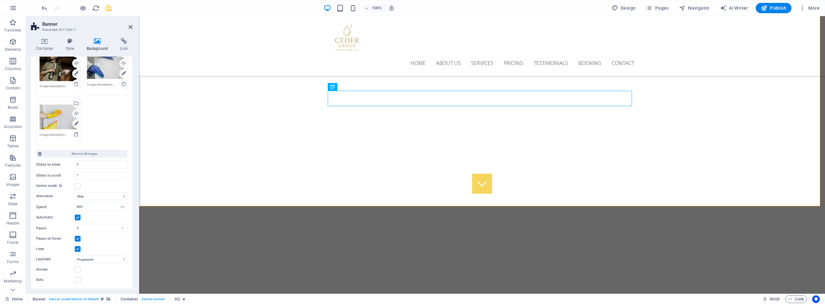
click at [77, 248] on label at bounding box center [78, 249] width 6 height 6
click at [0, 0] on input "Loop" at bounding box center [0, 0] width 0 height 0
click at [77, 248] on label at bounding box center [78, 249] width 6 height 6
click at [0, 0] on input "Loop" at bounding box center [0, 0] width 0 height 0
click at [76, 271] on label at bounding box center [78, 270] width 6 height 6
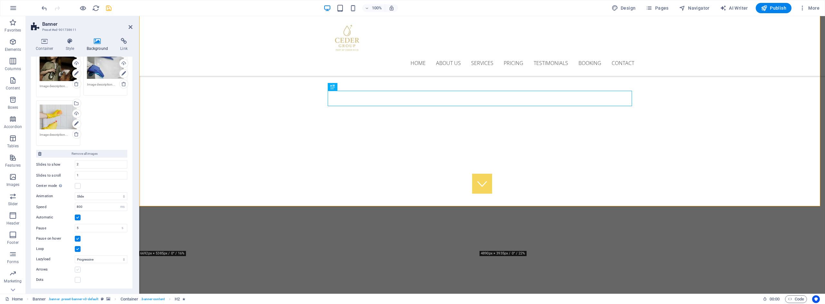
click at [0, 0] on input "Arrows" at bounding box center [0, 0] width 0 height 0
click at [78, 281] on label at bounding box center [78, 280] width 6 height 6
click at [0, 0] on input "Dots" at bounding box center [0, 0] width 0 height 0
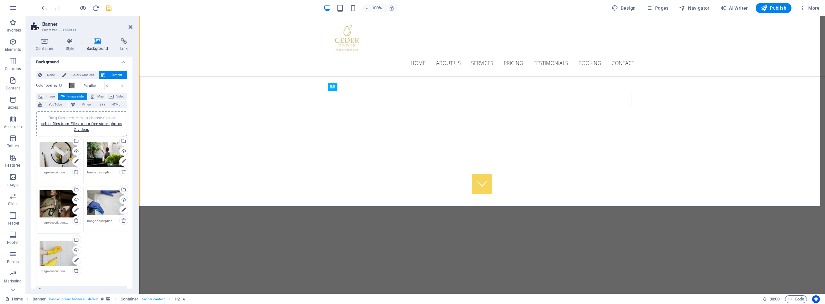
scroll to position [0, 0]
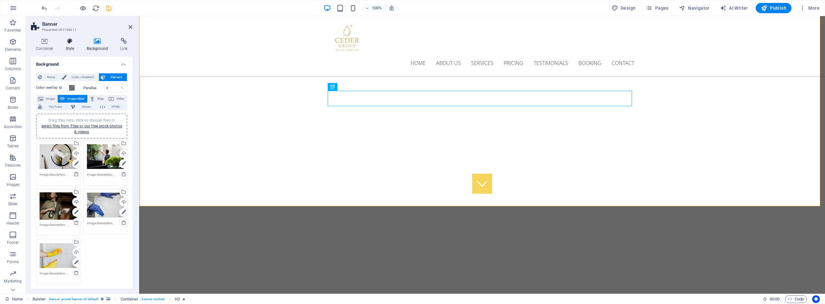
click at [61, 47] on h4 "Style" at bounding box center [71, 45] width 21 height 14
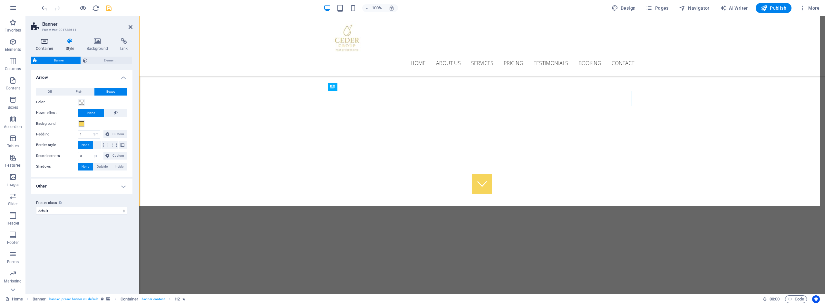
click at [45, 46] on h4 "Container" at bounding box center [46, 45] width 30 height 14
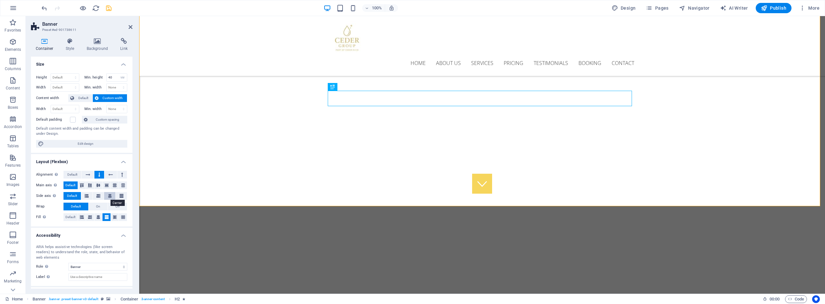
click at [108, 197] on icon at bounding box center [110, 196] width 4 height 8
click at [94, 144] on span "Edit design" at bounding box center [86, 144] width 80 height 8
select select "rem"
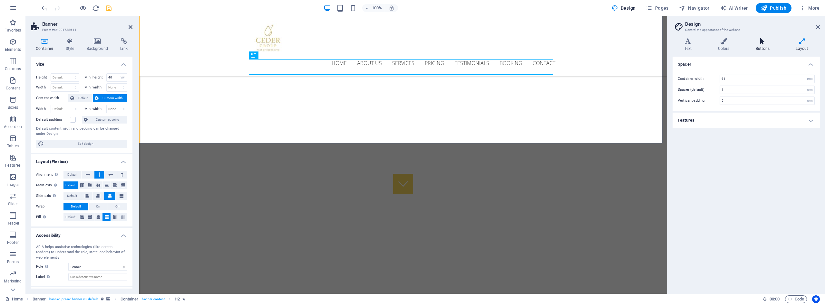
click at [768, 44] on icon at bounding box center [761, 41] width 37 height 6
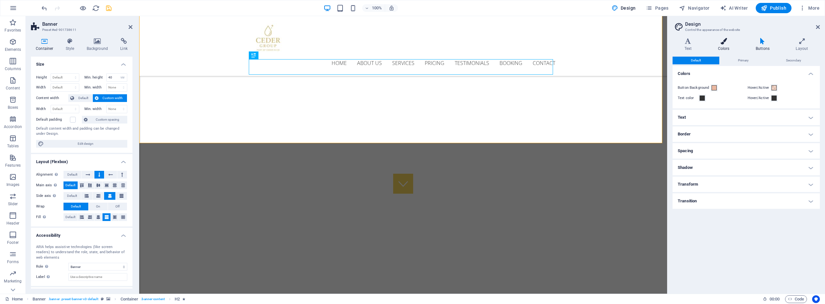
click at [728, 43] on icon at bounding box center [723, 41] width 35 height 6
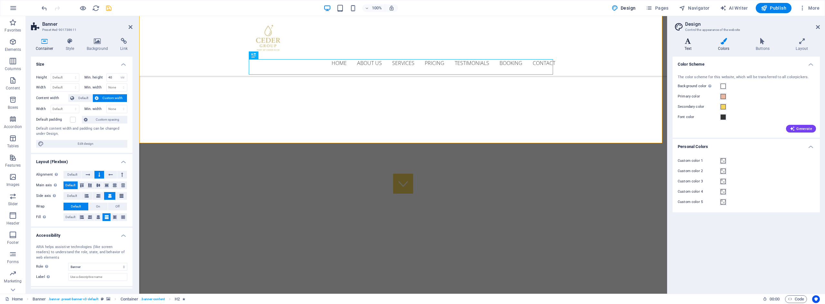
click at [691, 45] on h4 "Text" at bounding box center [689, 45] width 34 height 14
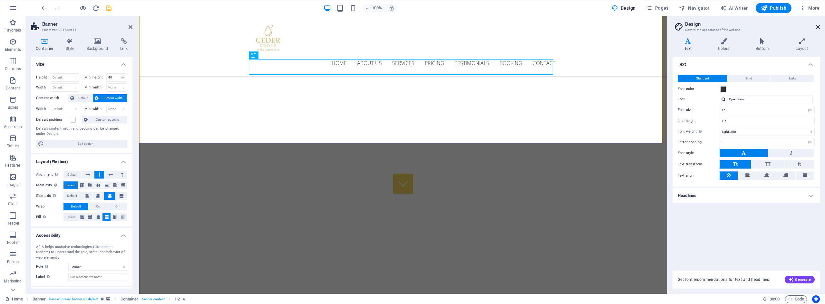
click at [819, 27] on icon at bounding box center [818, 26] width 4 height 5
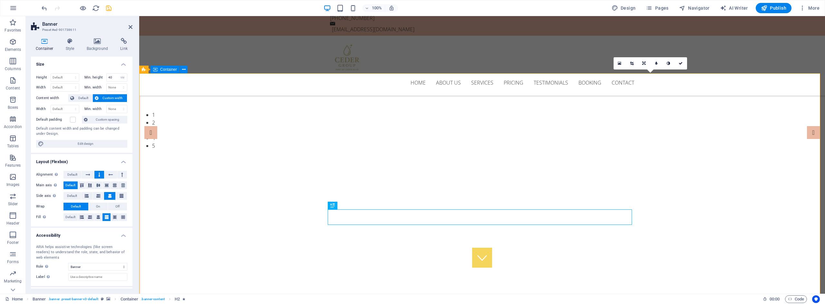
scroll to position [32, 0]
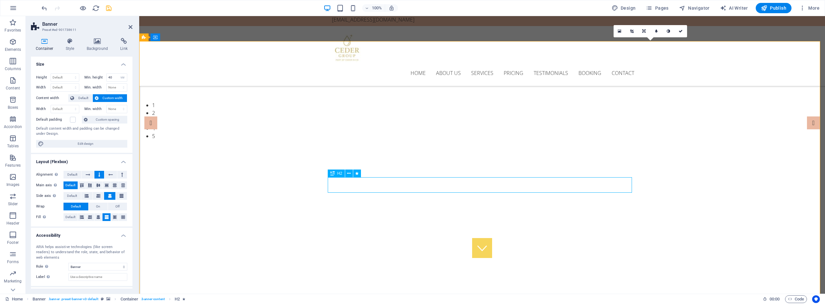
click at [13, 7] on icon "button" at bounding box center [13, 8] width 8 height 8
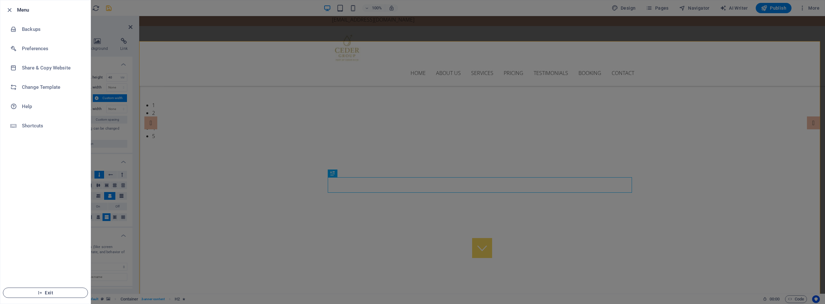
click at [52, 292] on span "Exit" at bounding box center [45, 293] width 74 height 5
